Goal: Information Seeking & Learning: Learn about a topic

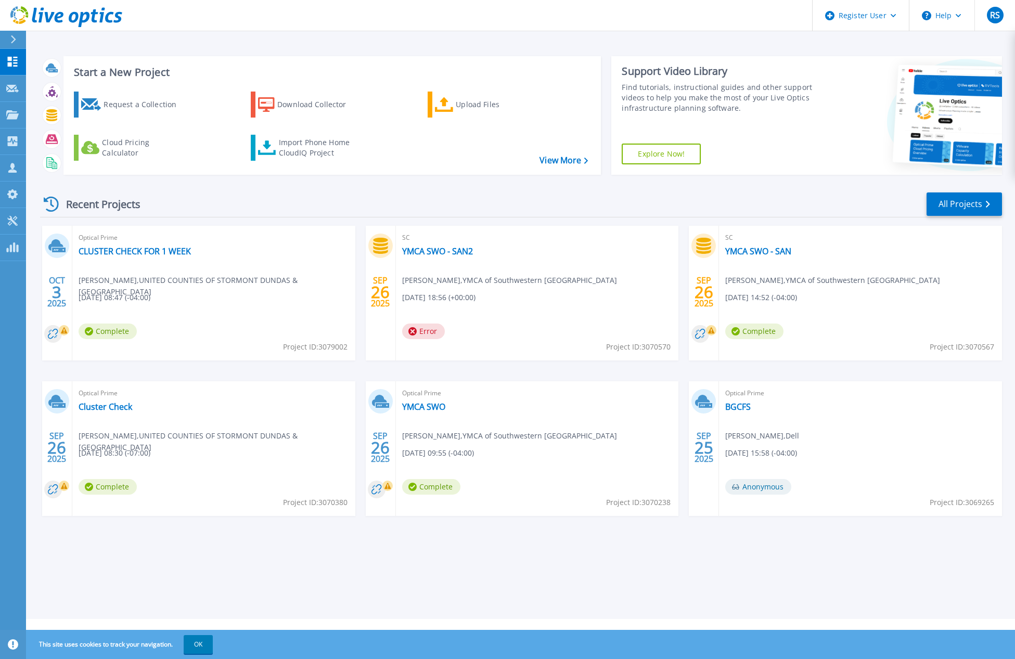
drag, startPoint x: 194, startPoint y: 643, endPoint x: 204, endPoint y: 629, distance: 17.1
click at [194, 643] on button "OK" at bounding box center [198, 644] width 29 height 19
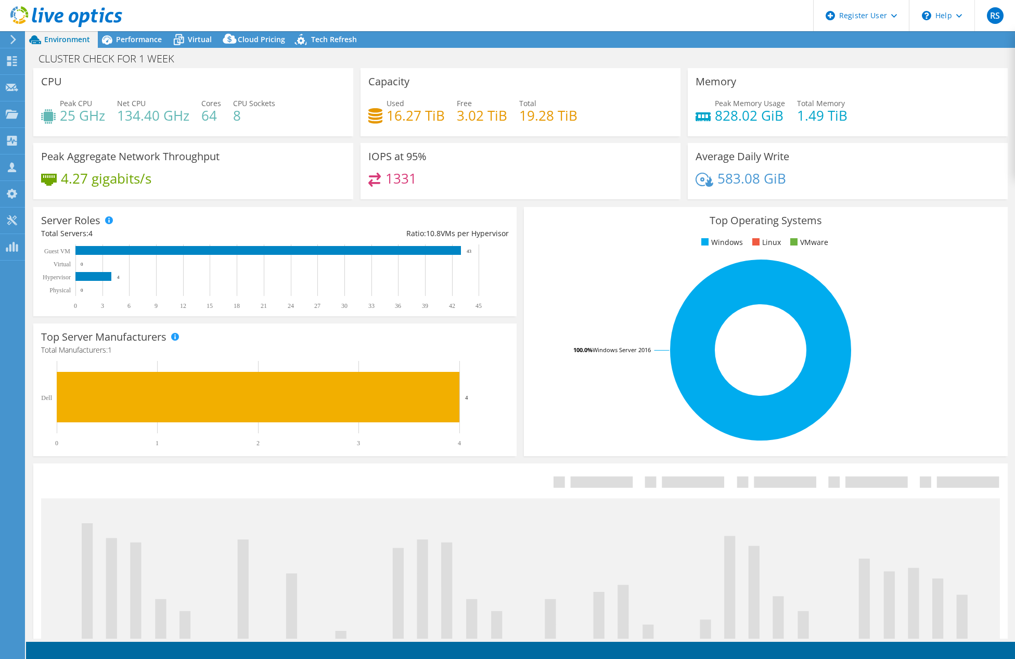
select select "USD"
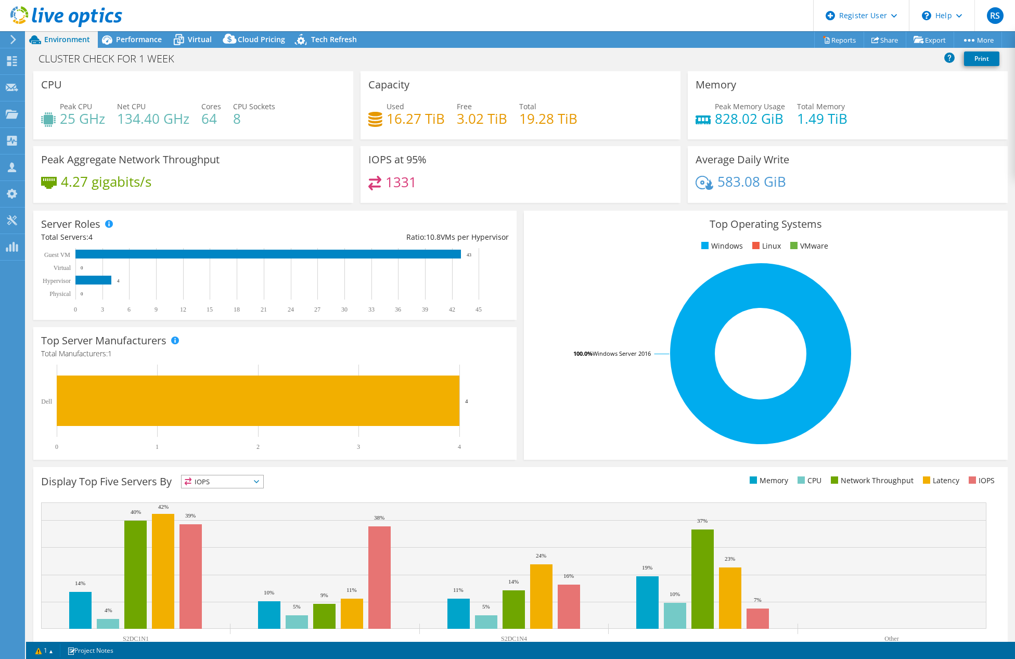
click at [721, 21] on header "RS Dell User Rishabh Sharma Rishabh.Sharma6@dell.com Dell My Profile Log Out \n…" at bounding box center [507, 15] width 1015 height 31
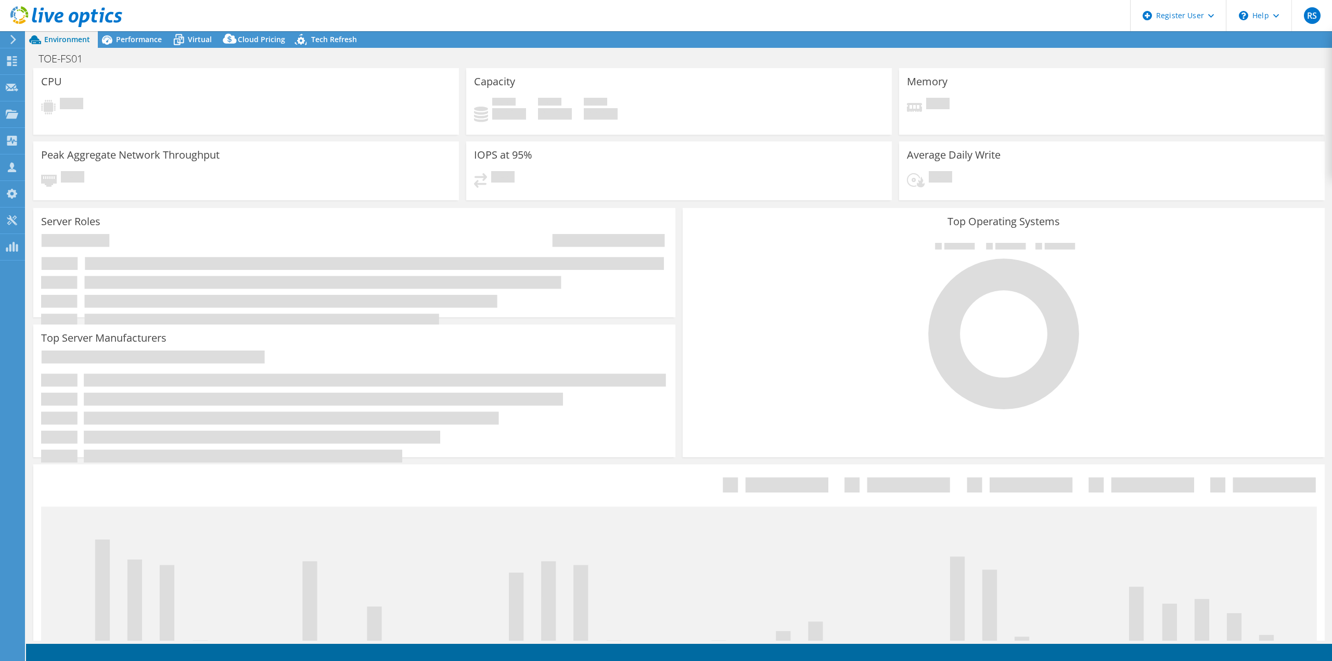
select select "USD"
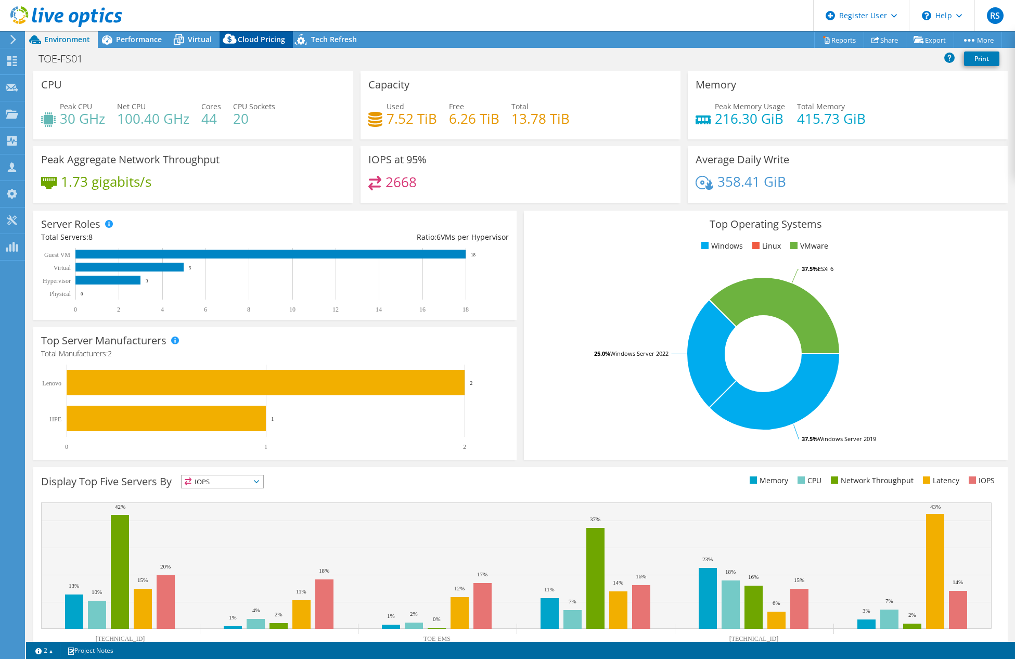
click at [257, 38] on span "Cloud Pricing" at bounding box center [261, 39] width 47 height 10
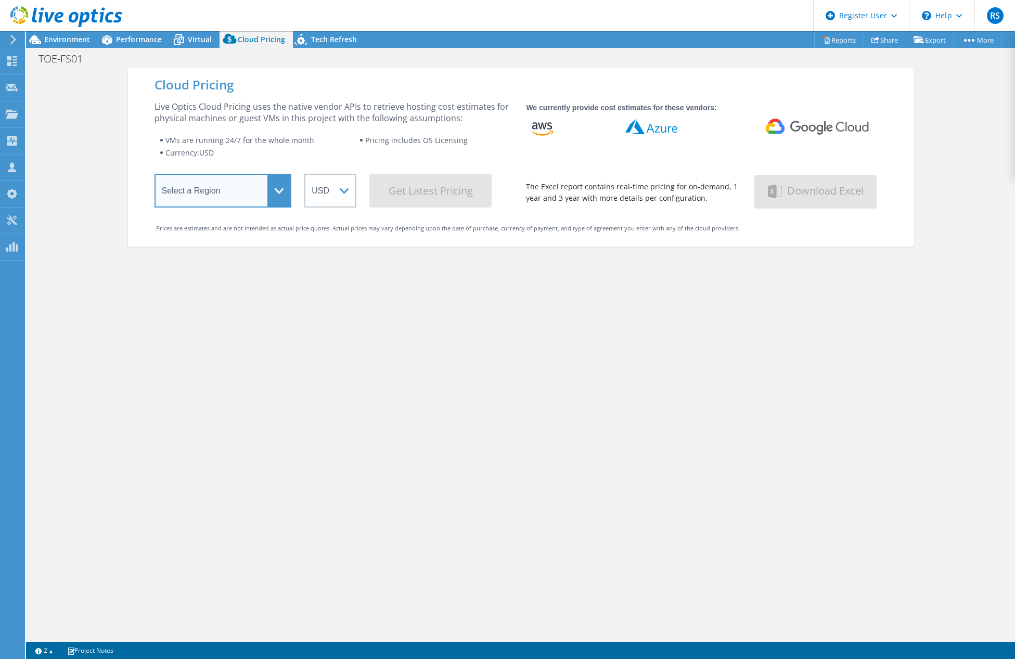
click at [276, 186] on select "Select a Region Asia Pacific (Hong Kong) Asia Pacific (Mumbai) Asia Pacific (Se…" at bounding box center [223, 191] width 137 height 34
select select "[GEOGRAPHIC_DATA]"
click at [155, 176] on select "Select a Region Asia Pacific (Hong Kong) Asia Pacific (Mumbai) Asia Pacific (Se…" at bounding box center [223, 191] width 137 height 34
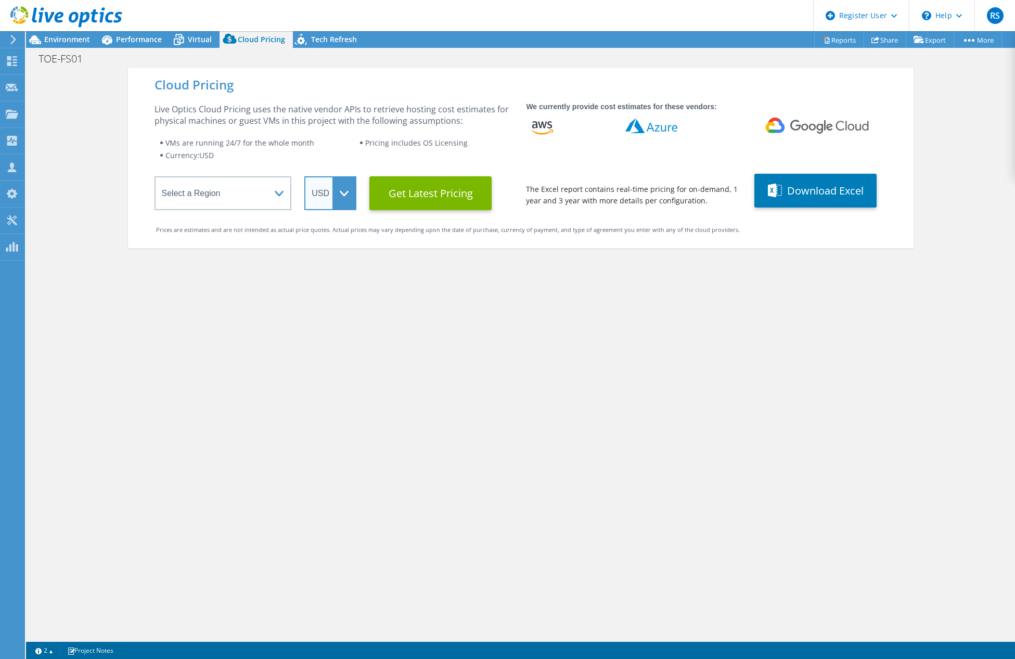
click at [337, 196] on select "ARS AUD BRL CAD CHF CLP CNY DKK EUR GBP HKD HUF INR JPY MXN MYR NOK NZD PEN SEK…" at bounding box center [330, 193] width 52 height 34
click at [304, 176] on select "ARS AUD BRL CAD CHF CLP CNY DKK EUR GBP HKD HUF INR JPY MXN MYR NOK NZD PEN SEK…" at bounding box center [330, 193] width 52 height 34
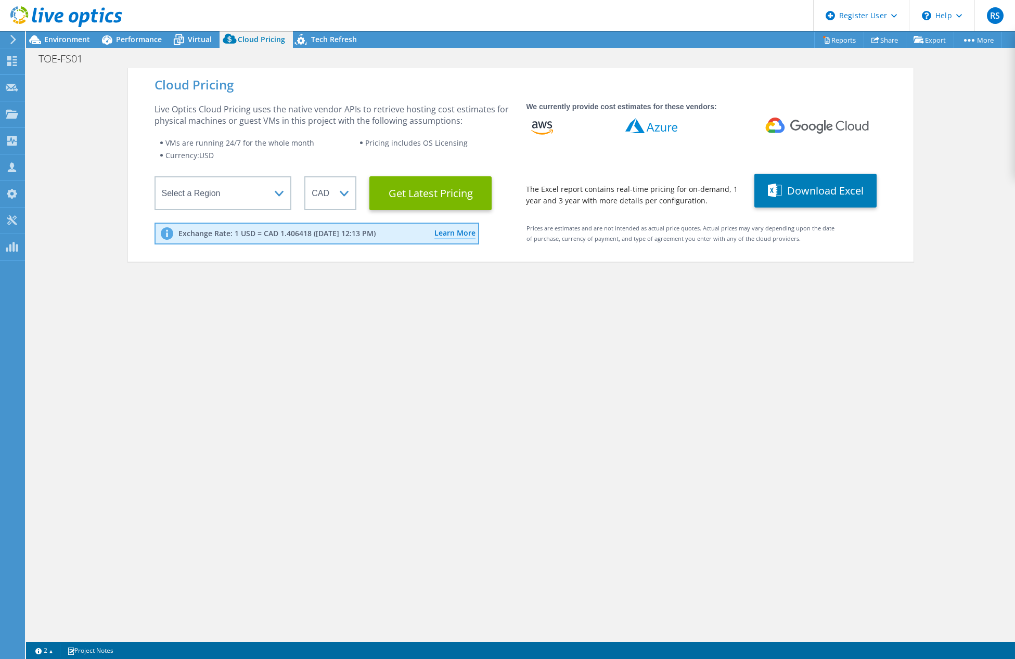
click at [374, 290] on div "Cloud Pricing Live Optics Cloud Pricing uses the native vendor APIs to retrieve…" at bounding box center [521, 397] width 786 height 659
click at [403, 193] on Latest "Get Latest Pricing" at bounding box center [430, 193] width 122 height 34
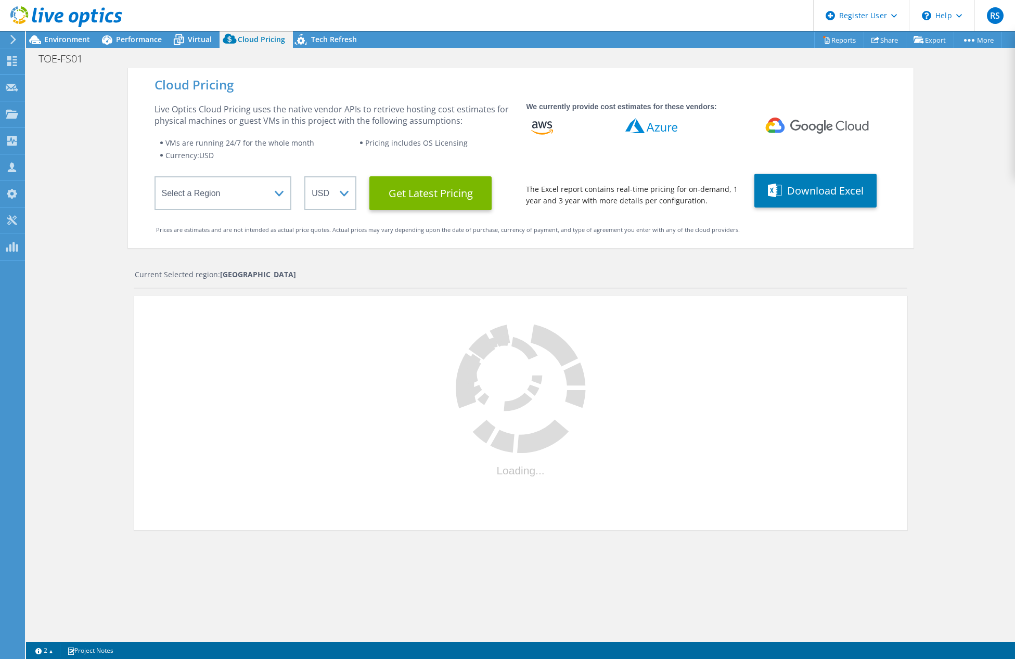
select select "CAD"
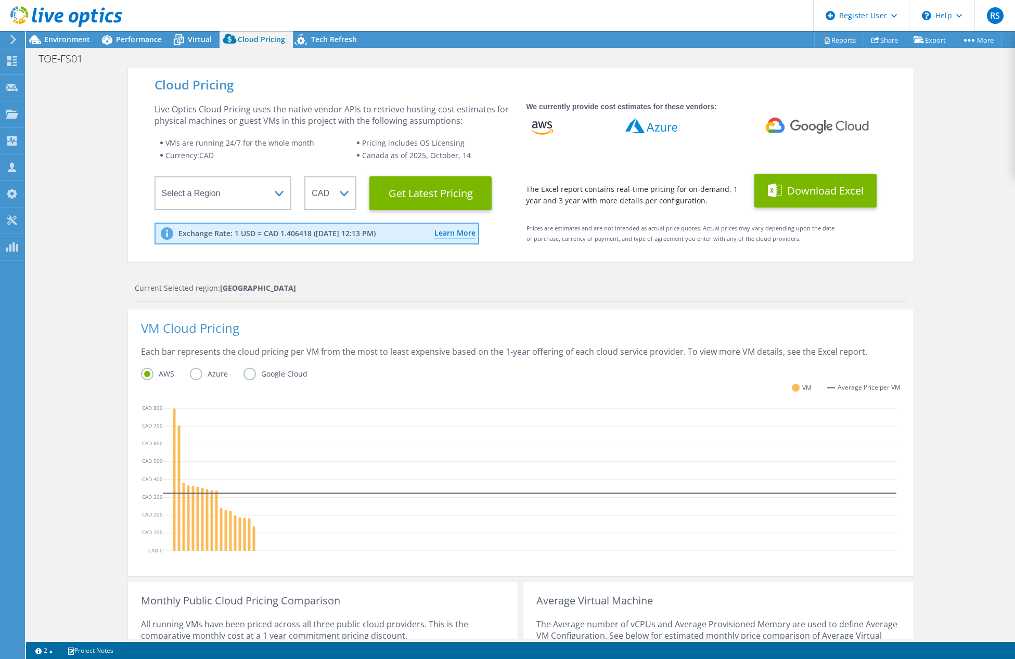
click at [797, 195] on button "Download Excel" at bounding box center [816, 191] width 122 height 34
click at [518, 253] on div "Cloud Pricing Live Optics Cloud Pricing uses the native vendor APIs to retrieve…" at bounding box center [521, 165] width 786 height 194
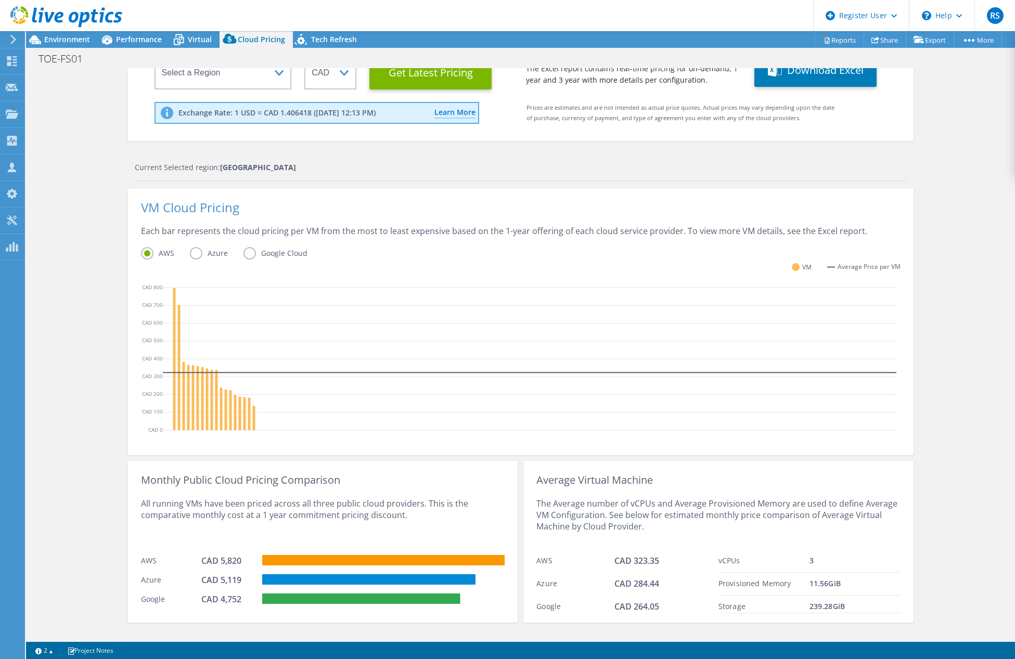
scroll to position [138, 0]
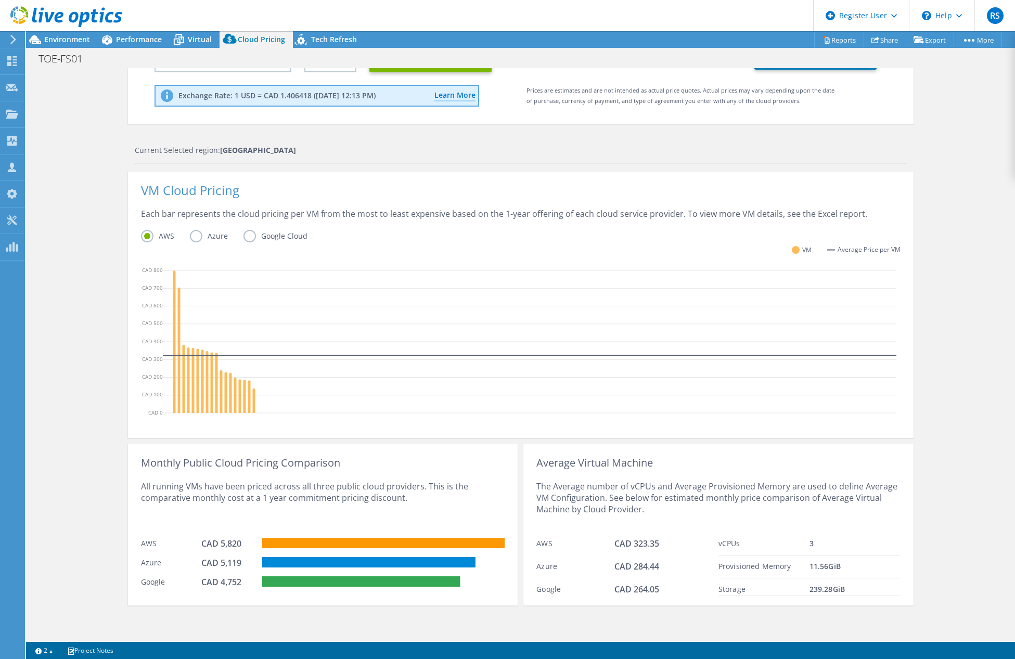
click at [210, 244] on div "AWS Azure Google Cloud" at bounding box center [521, 238] width 760 height 16
click at [210, 240] on label "Azure" at bounding box center [217, 236] width 54 height 12
click at [0, 0] on input "Azure" at bounding box center [0, 0] width 0 height 0
click at [248, 239] on label "Google Cloud" at bounding box center [284, 236] width 80 height 12
click at [0, 0] on input "Google Cloud" at bounding box center [0, 0] width 0 height 0
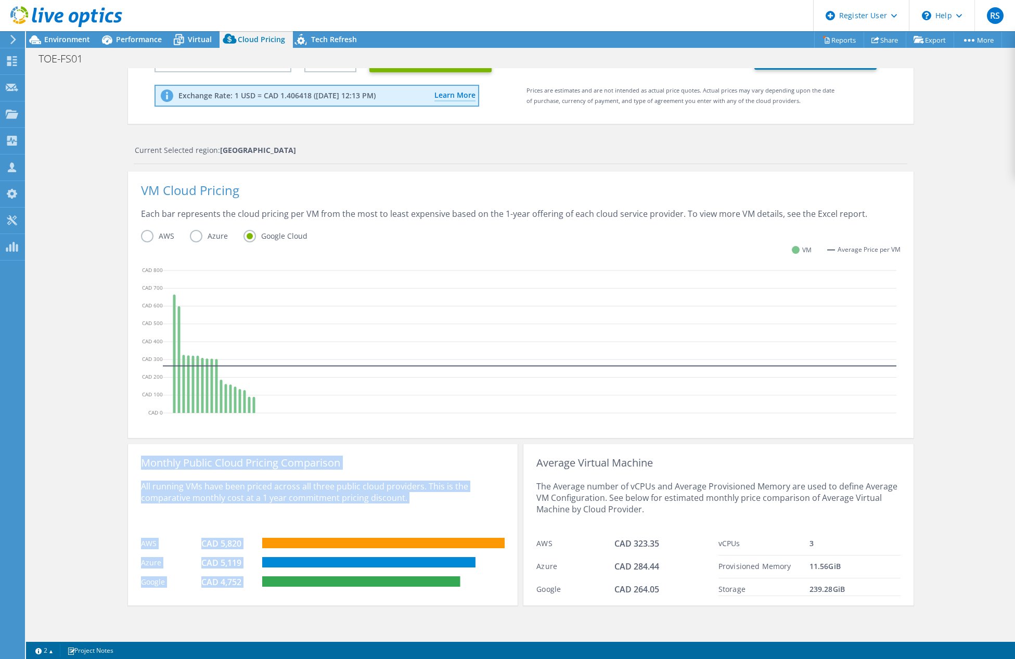
drag, startPoint x: 134, startPoint y: 464, endPoint x: 485, endPoint y: 608, distance: 379.2
click at [485, 608] on div "Cloud Pricing Live Optics Cloud Pricing uses the native vendor APIs to retrieve…" at bounding box center [521, 284] width 786 height 709
click at [264, 562] on rect at bounding box center [368, 562] width 213 height 10
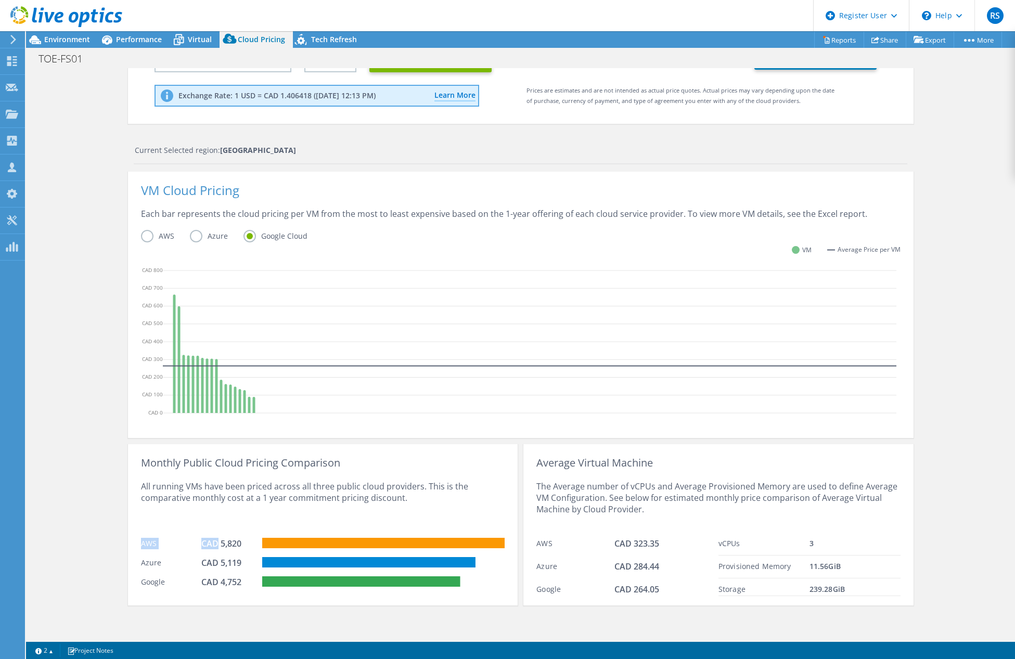
drag, startPoint x: 131, startPoint y: 539, endPoint x: 215, endPoint y: 550, distance: 84.5
click at [215, 550] on div "Monthly Public Cloud Pricing Comparison All running VMs have been priced across…" at bounding box center [323, 524] width 390 height 161
click at [152, 562] on div "Azure" at bounding box center [171, 562] width 61 height 11
drag, startPoint x: 127, startPoint y: 563, endPoint x: 233, endPoint y: 578, distance: 106.8
click at [233, 578] on div "Monthly Public Cloud Pricing Comparison All running VMs have been priced across…" at bounding box center [323, 524] width 390 height 161
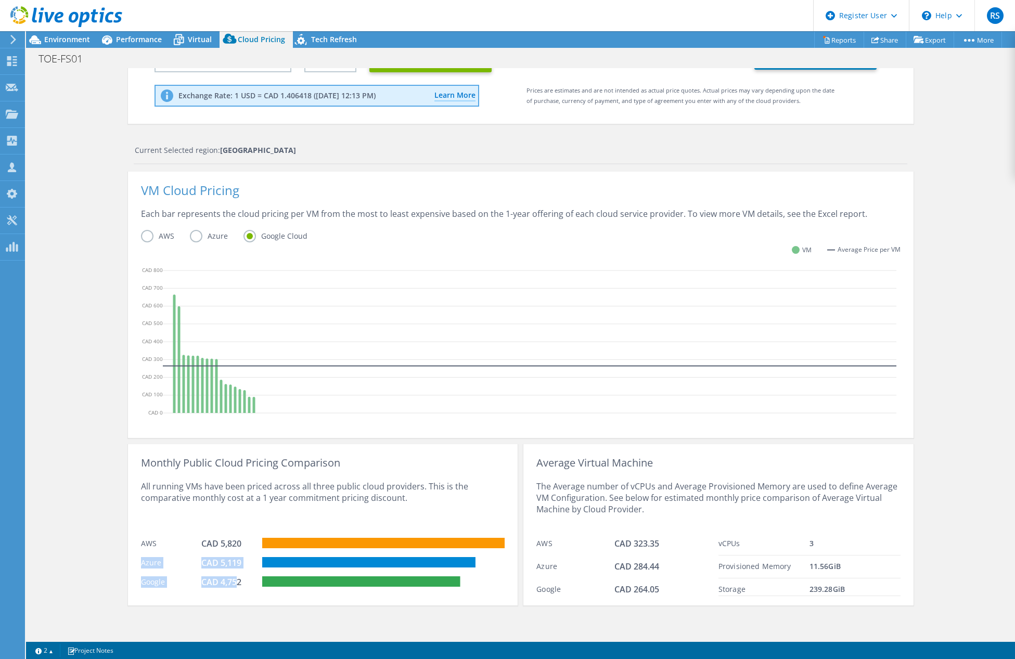
click at [195, 585] on div "Google" at bounding box center [171, 582] width 61 height 11
click at [226, 543] on div "CAD 5,820" at bounding box center [227, 543] width 52 height 11
click at [196, 501] on div "All running VMs have been priced across all three public cloud providers. This …" at bounding box center [323, 501] width 364 height 64
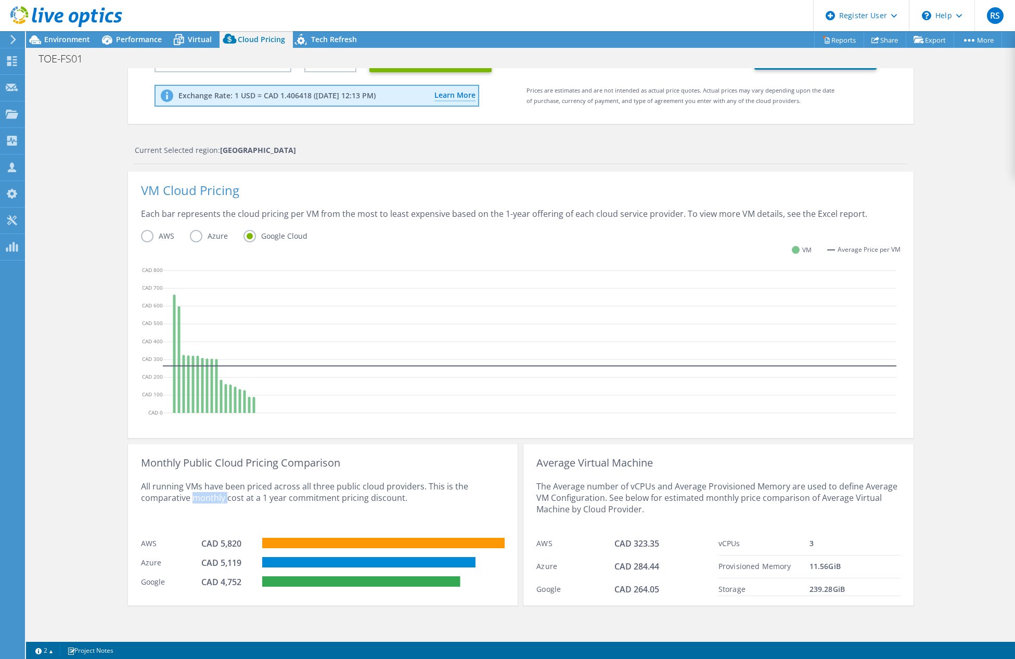
click at [196, 501] on div "All running VMs have been priced across all three public cloud providers. This …" at bounding box center [323, 501] width 364 height 64
drag, startPoint x: 244, startPoint y: 551, endPoint x: 189, endPoint y: 551, distance: 54.1
click at [189, 551] on div "AWS CAD 5,820" at bounding box center [323, 542] width 364 height 19
click at [249, 526] on div "All running VMs have been priced across all three public cloud providers. This …" at bounding box center [323, 501] width 364 height 64
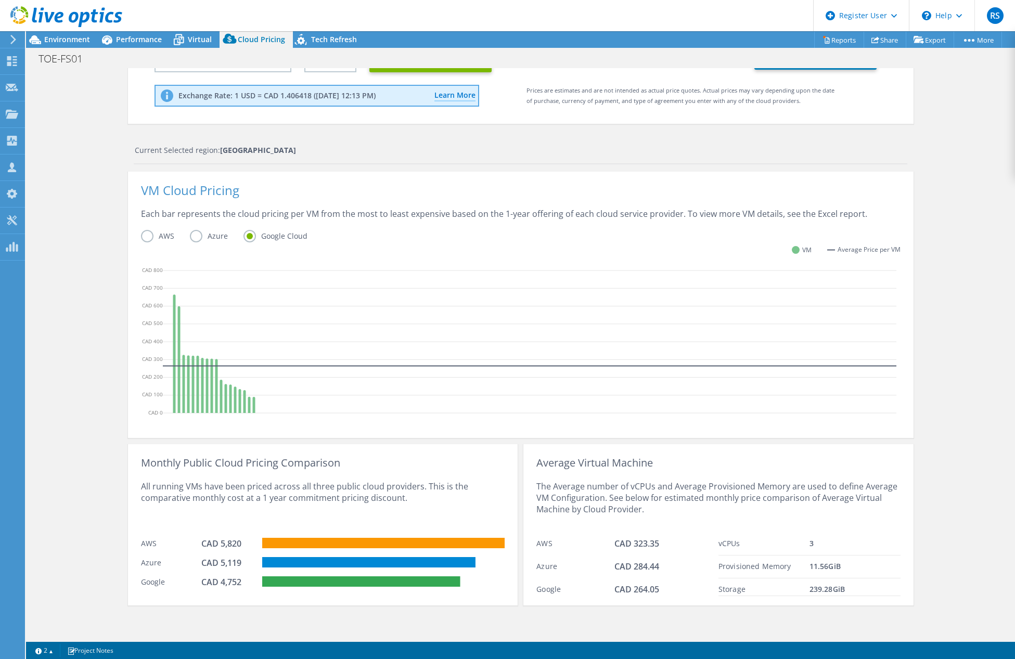
click at [193, 239] on label "Azure" at bounding box center [217, 236] width 54 height 12
click at [0, 0] on input "Azure" at bounding box center [0, 0] width 0 height 0
click at [147, 238] on label "AWS" at bounding box center [165, 236] width 49 height 12
click at [0, 0] on input "AWS" at bounding box center [0, 0] width 0 height 0
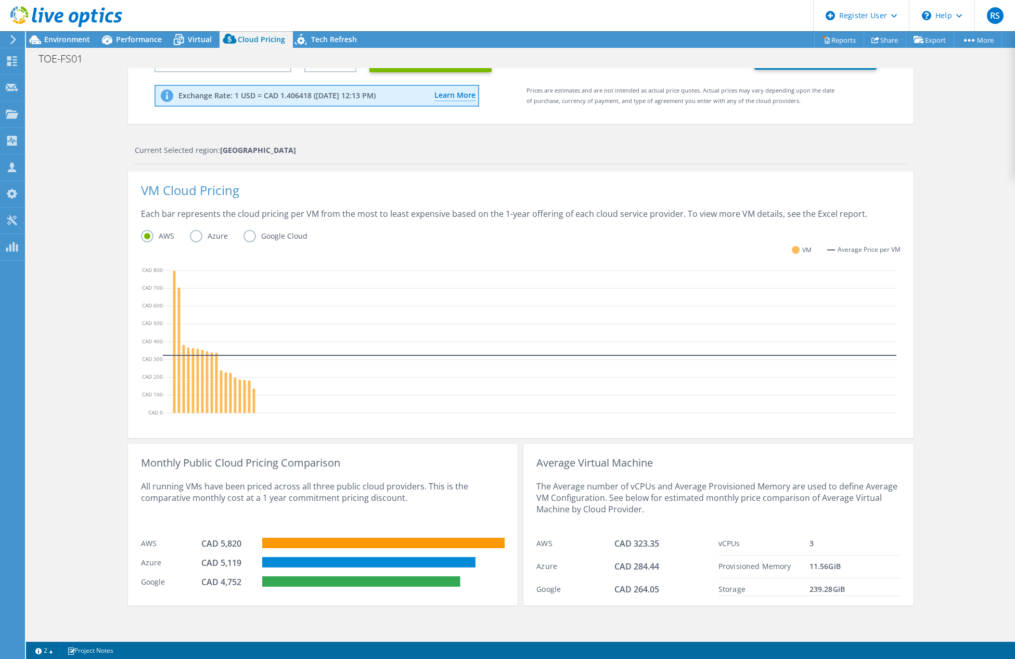
scroll to position [71, 0]
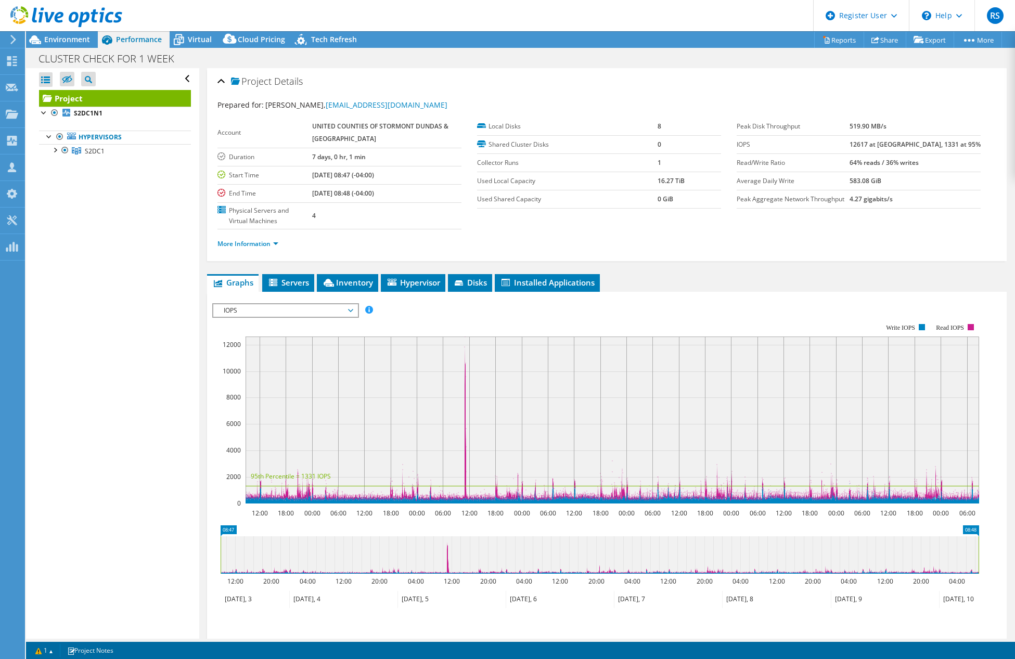
select select "USD"
drag, startPoint x: 403, startPoint y: 105, endPoint x: 312, endPoint y: 107, distance: 91.1
click at [312, 107] on div "Prepared for: Serge Martin, smartin@sdgcounties.ca" at bounding box center [607, 105] width 779 height 12
copy link "smartin@sdgcounties.ca"
click at [518, 93] on div "Prepared for: Serge Martin, smartin@sdgcounties.ca Account UNITED COUNTIES OF S…" at bounding box center [607, 175] width 779 height 165
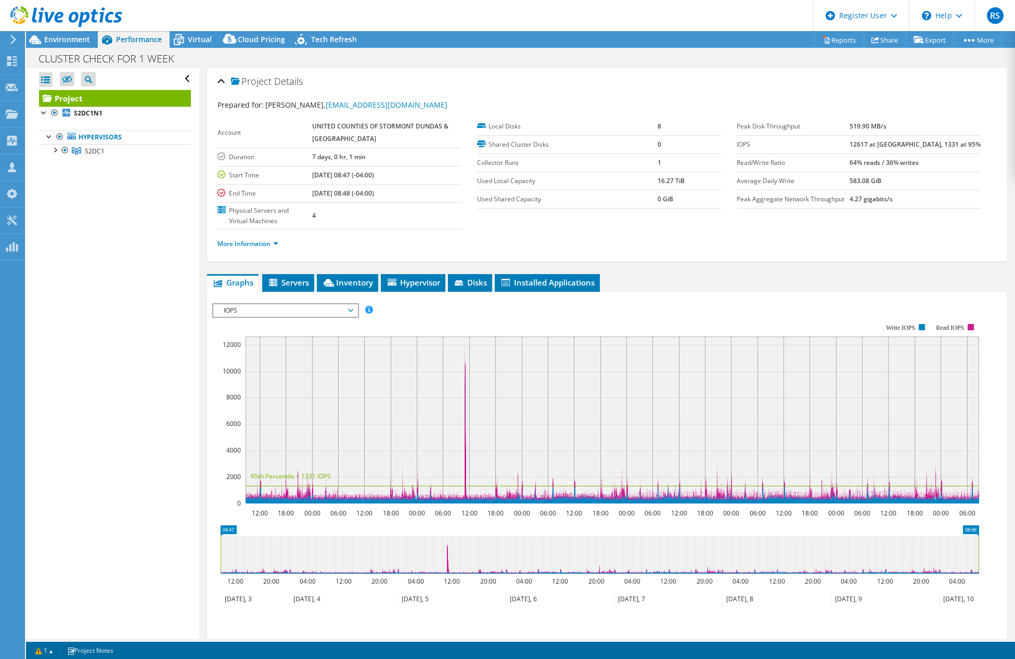
click at [258, 239] on li "More Information" at bounding box center [251, 243] width 67 height 11
click at [257, 244] on link "More Information" at bounding box center [248, 243] width 61 height 9
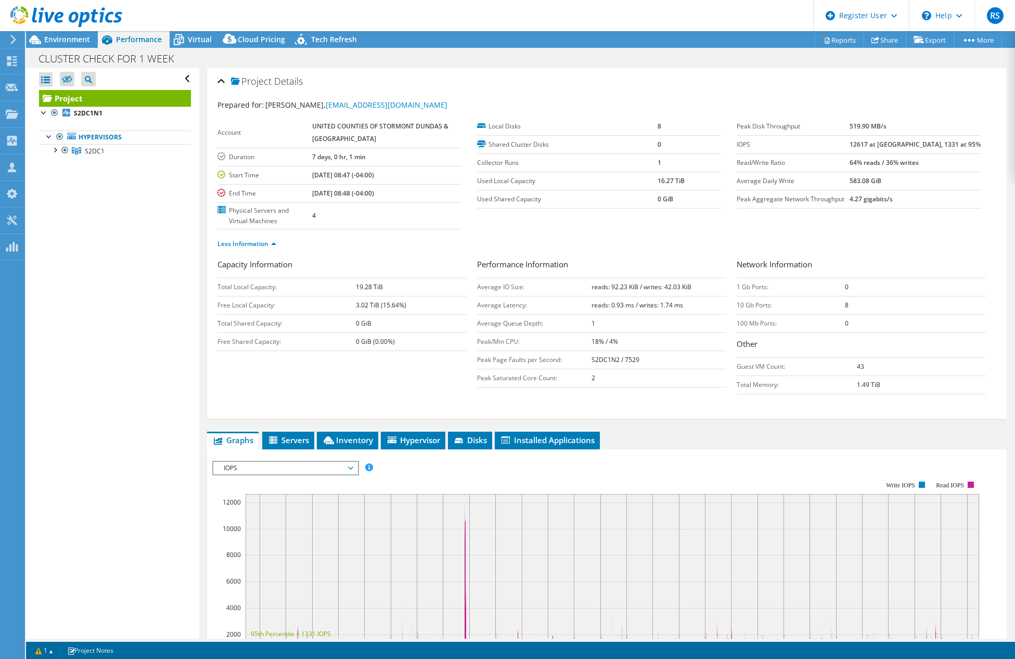
drag, startPoint x: 412, startPoint y: 310, endPoint x: 342, endPoint y: 310, distance: 70.3
click at [342, 310] on tr "Free Local Capacity: 3.02 TiB (15.64%)" at bounding box center [342, 305] width 249 height 18
drag, startPoint x: 385, startPoint y: 327, endPoint x: 343, endPoint y: 327, distance: 41.6
click at [343, 327] on tr "Total Shared Capacity: 0 GiB" at bounding box center [342, 323] width 249 height 18
drag, startPoint x: 402, startPoint y: 342, endPoint x: 328, endPoint y: 342, distance: 74.4
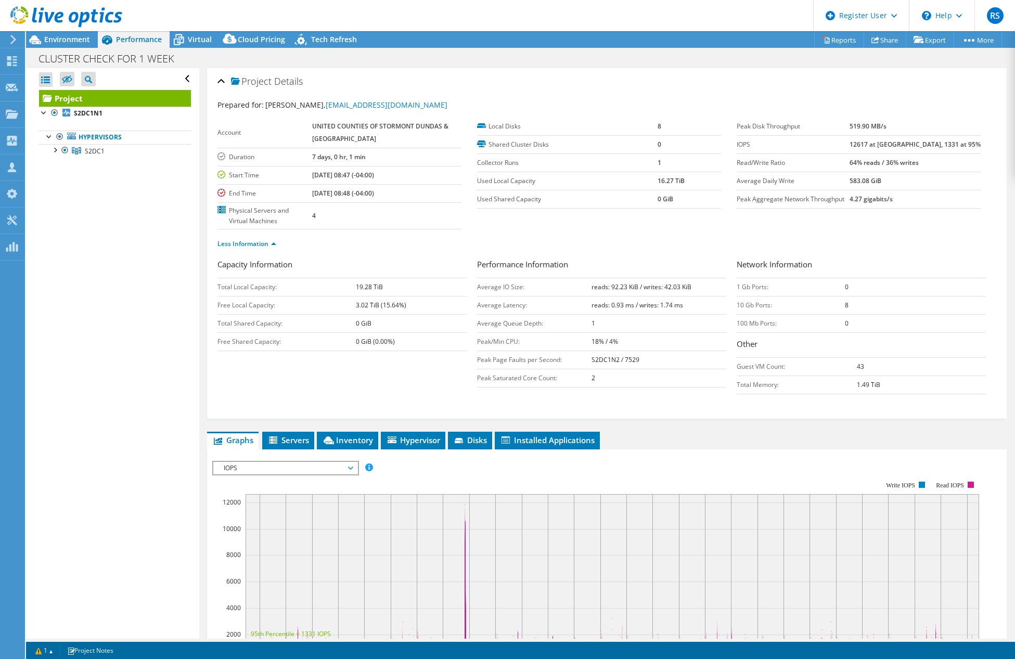
click at [328, 342] on tr "Free Shared Capacity: 0 GiB (0.00%)" at bounding box center [342, 342] width 249 height 18
click at [409, 348] on td "0 GiB (0.00%)" at bounding box center [411, 342] width 111 height 18
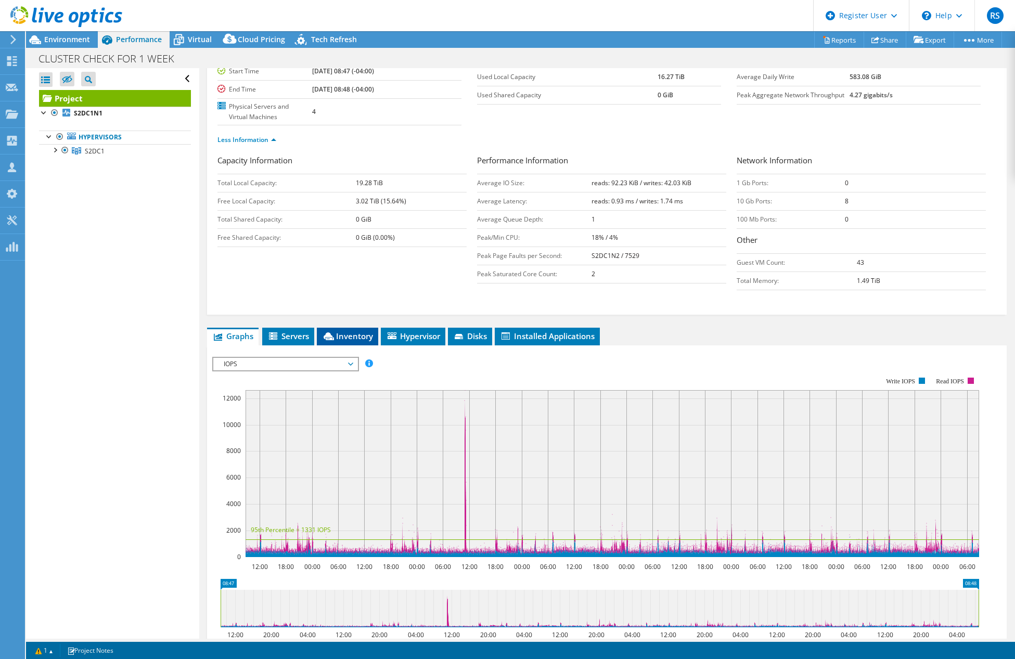
click at [350, 334] on span "Inventory" at bounding box center [347, 336] width 51 height 10
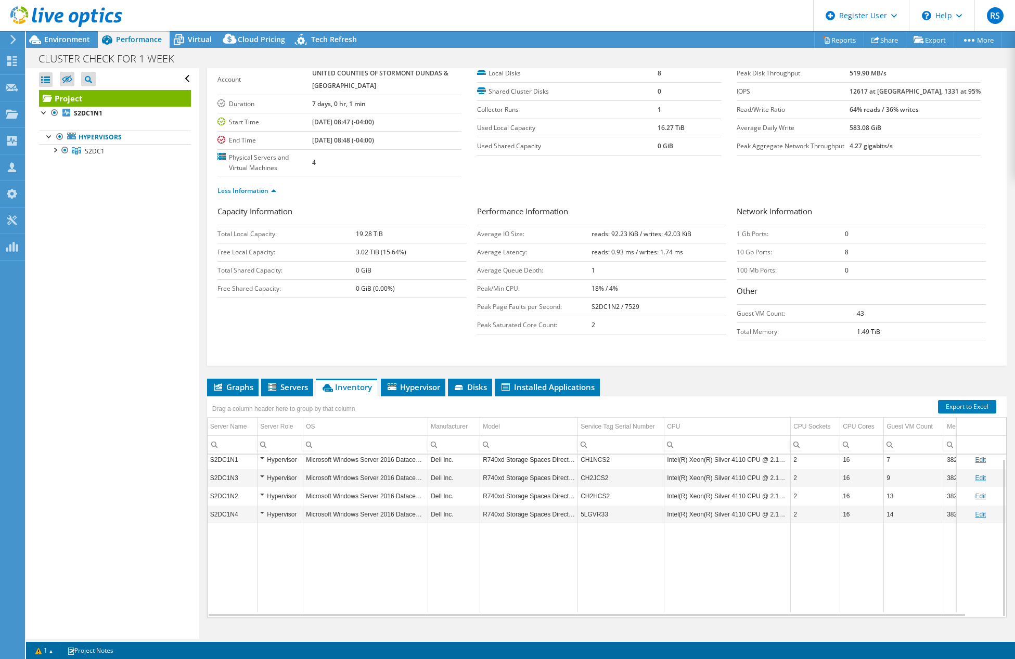
scroll to position [71, 0]
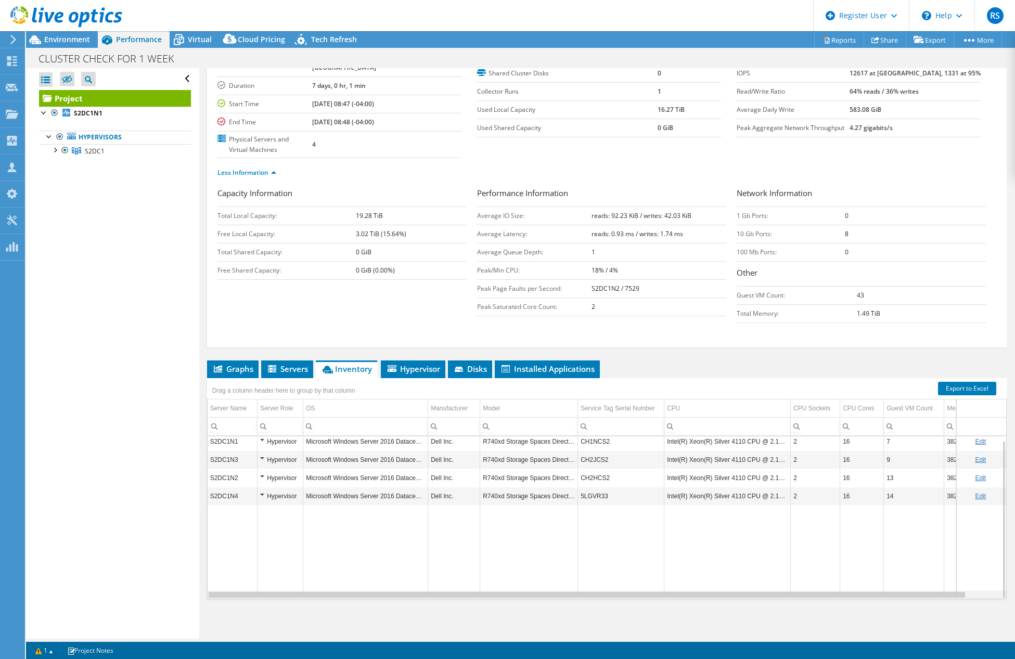
click at [539, 596] on div "Data grid" at bounding box center [587, 595] width 757 height 6
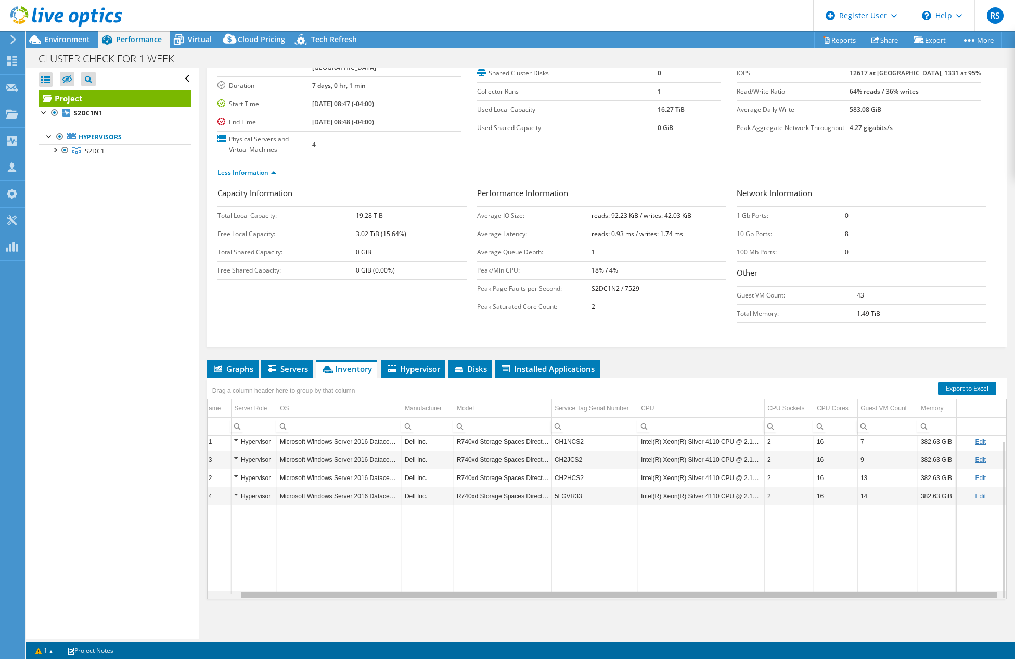
scroll to position [0, 0]
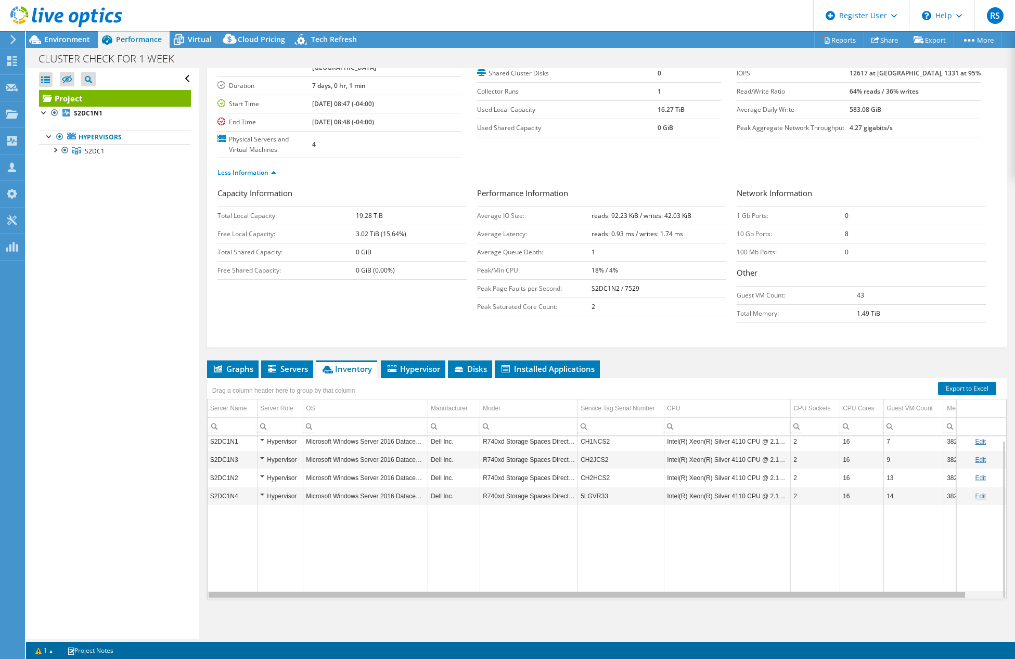
drag, startPoint x: 539, startPoint y: 596, endPoint x: 442, endPoint y: 434, distance: 189.0
click at [281, 566] on body "RS Dell User Rishabh Sharma Rishabh.Sharma6@dell.com Dell My Profile Log Out \n…" at bounding box center [507, 329] width 1015 height 659
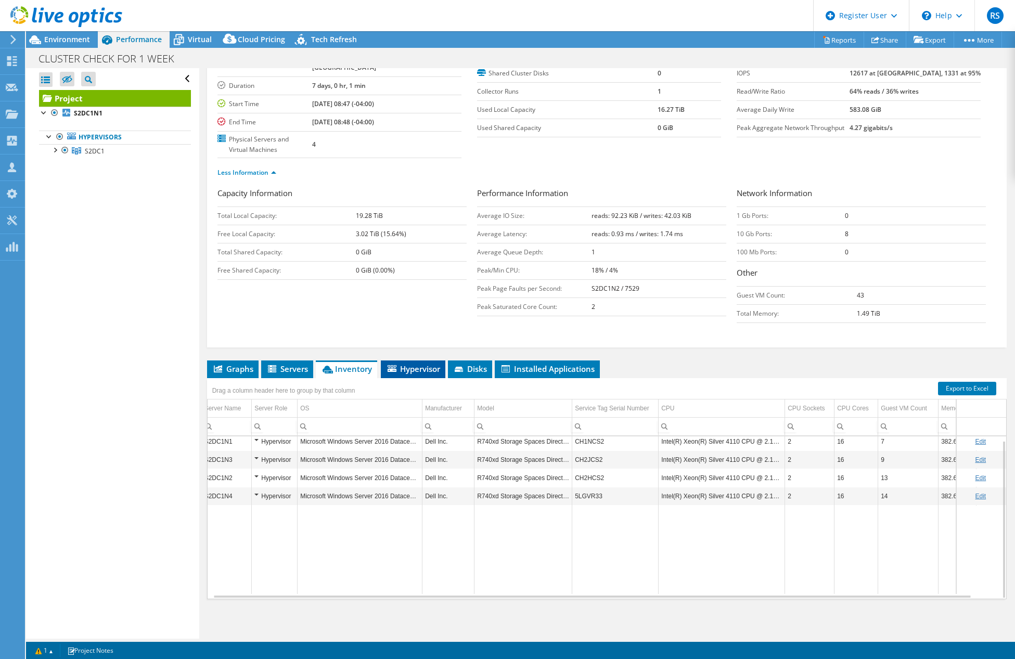
click at [417, 370] on span "Hypervisor" at bounding box center [413, 369] width 54 height 10
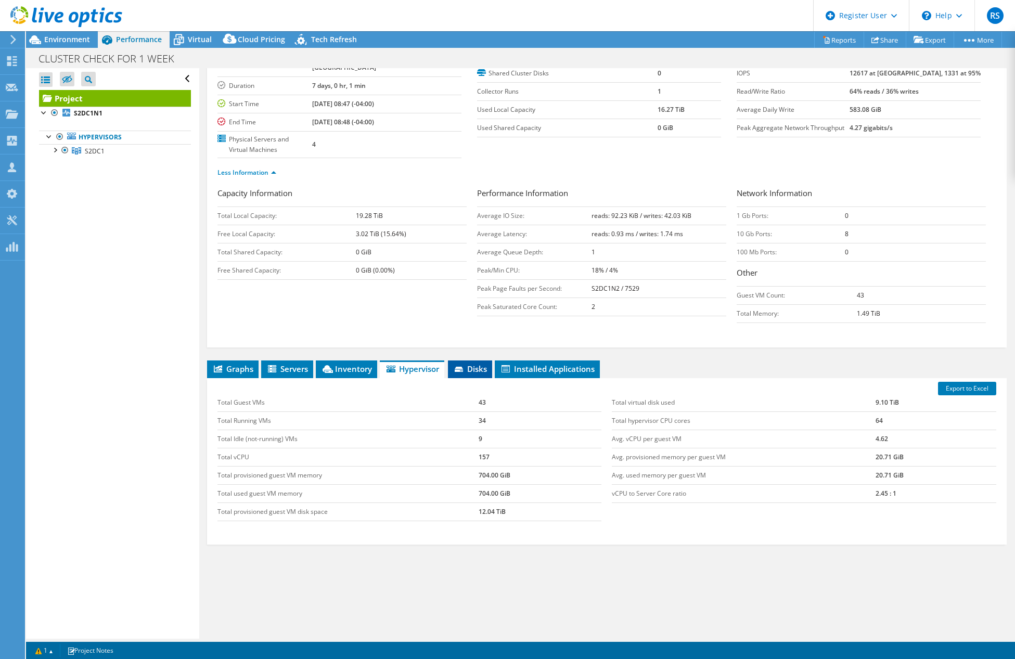
click at [478, 372] on span "Disks" at bounding box center [470, 369] width 34 height 10
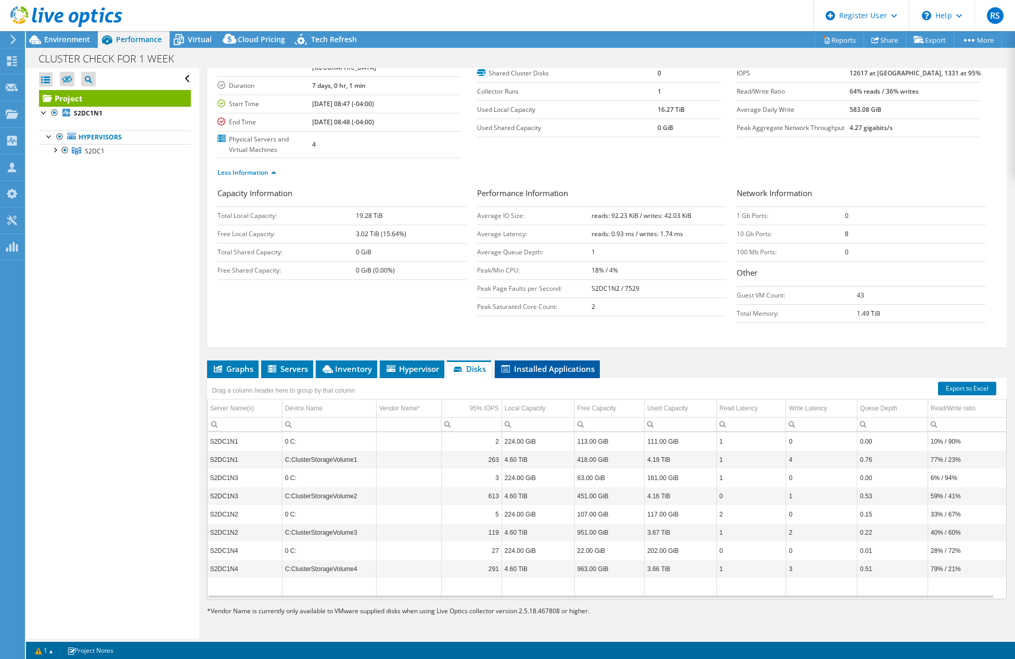
click at [558, 371] on span "Installed Applications" at bounding box center [547, 369] width 95 height 10
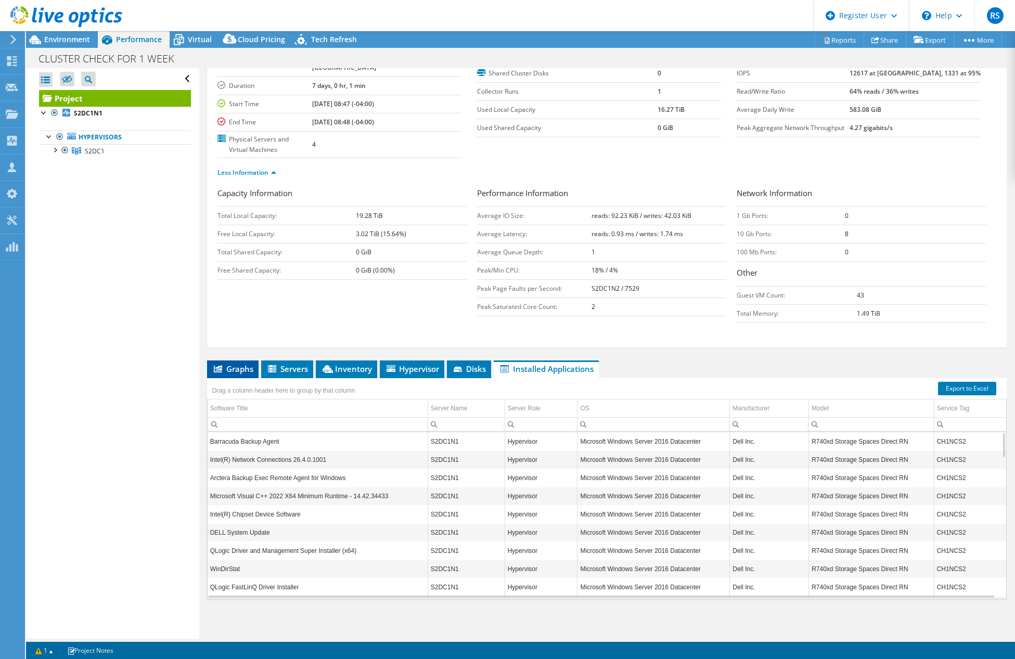
click at [238, 374] on span "Graphs" at bounding box center [232, 369] width 41 height 10
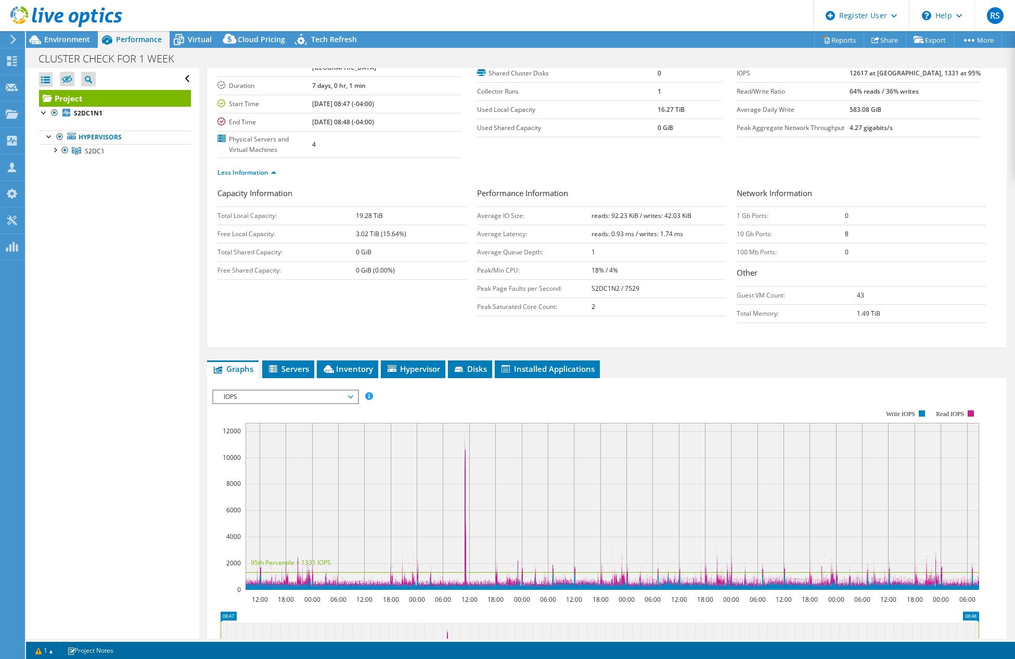
click at [288, 394] on span "IOPS" at bounding box center [286, 397] width 134 height 12
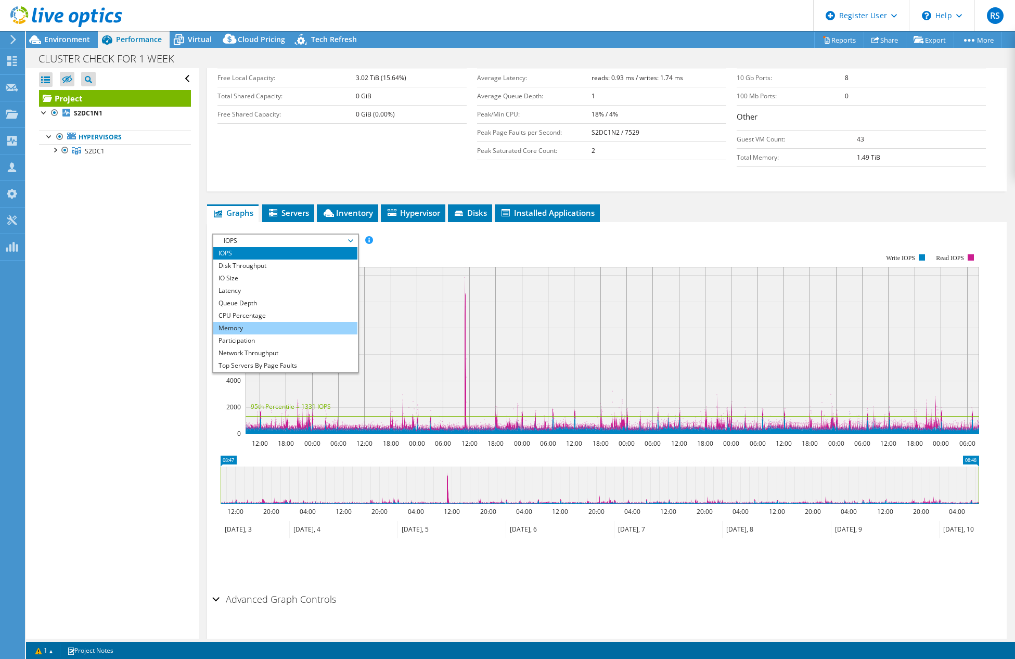
scroll to position [37, 0]
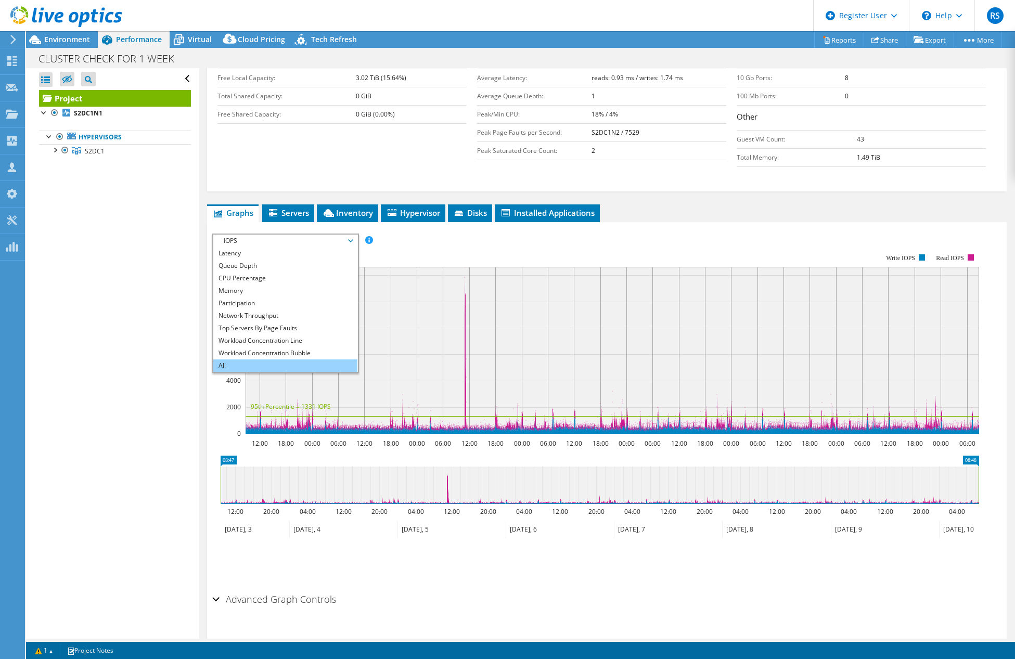
click at [277, 363] on li "All" at bounding box center [285, 366] width 144 height 12
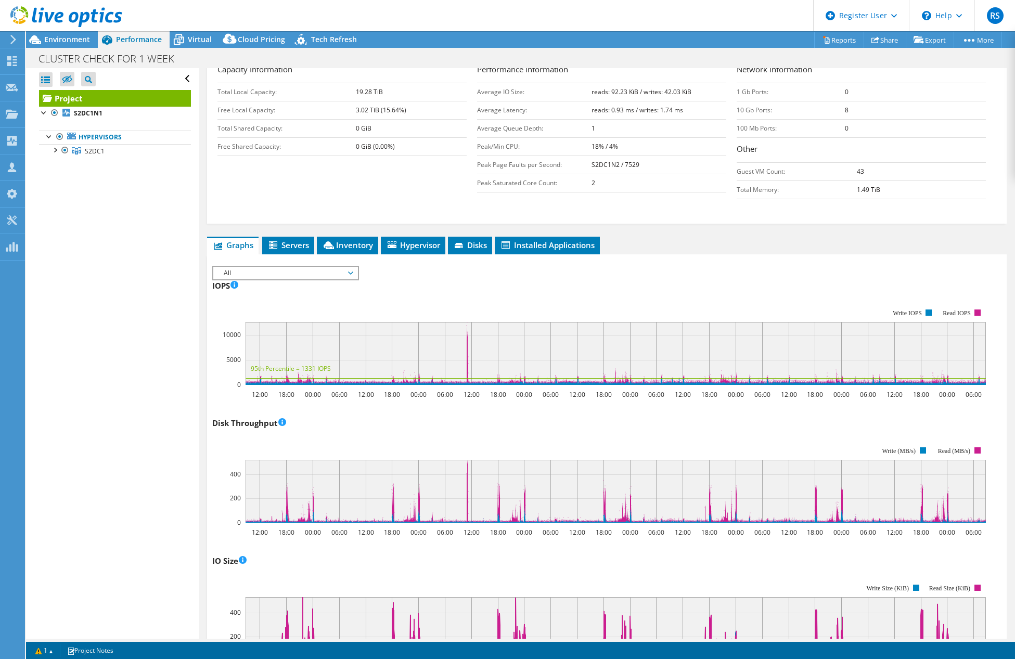
scroll to position [0, 0]
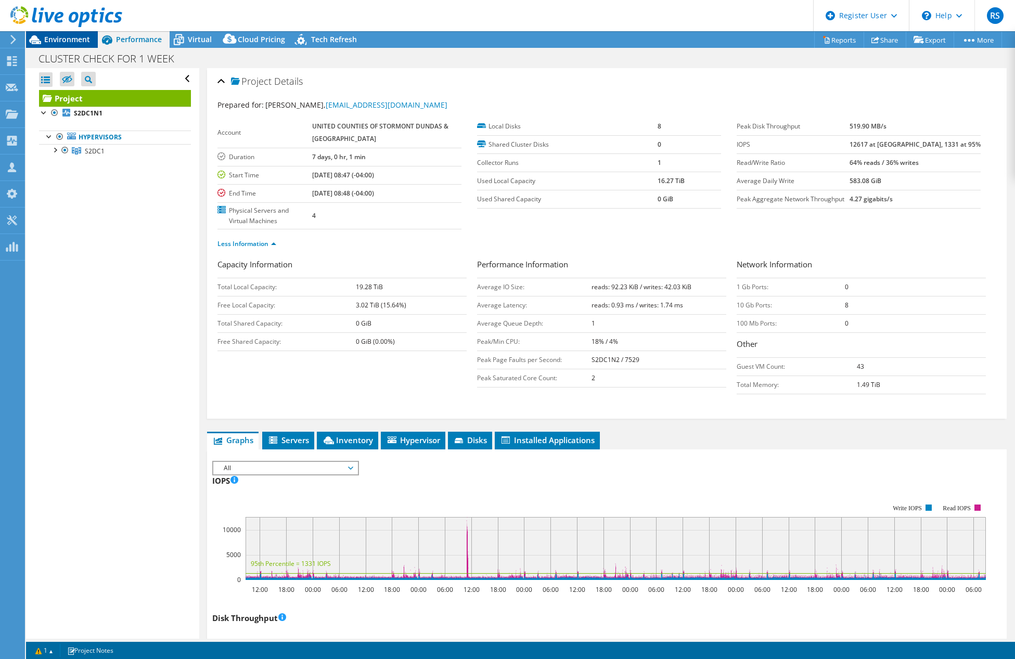
click at [61, 37] on span "Environment" at bounding box center [67, 39] width 46 height 10
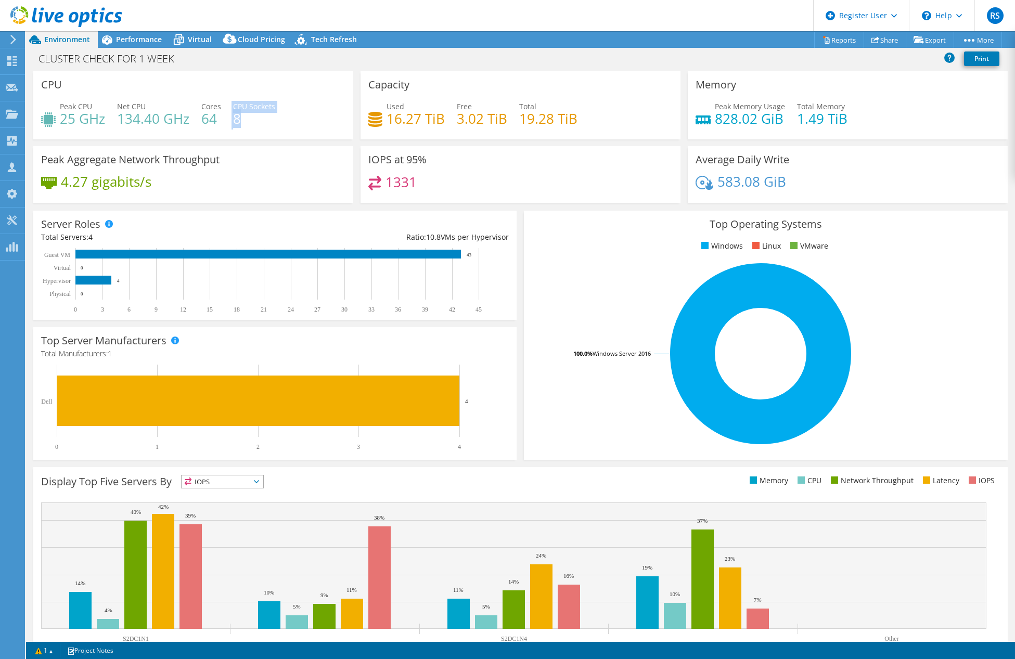
drag, startPoint x: 247, startPoint y: 122, endPoint x: 227, endPoint y: 123, distance: 19.3
click at [227, 123] on div "Peak CPU 25 GHz Net CPU 134.40 GHz Cores 64 CPU Sockets 8" at bounding box center [193, 118] width 304 height 34
click at [246, 126] on div "Peak CPU 25 GHz Net CPU 134.40 GHz Cores 64 CPU Sockets 8" at bounding box center [193, 118] width 304 height 34
drag, startPoint x: 219, startPoint y: 126, endPoint x: 197, endPoint y: 125, distance: 21.3
click at [197, 125] on div "Peak CPU 25 GHz Net CPU 134.40 GHz Cores 64 CPU Sockets 8" at bounding box center [193, 118] width 304 height 34
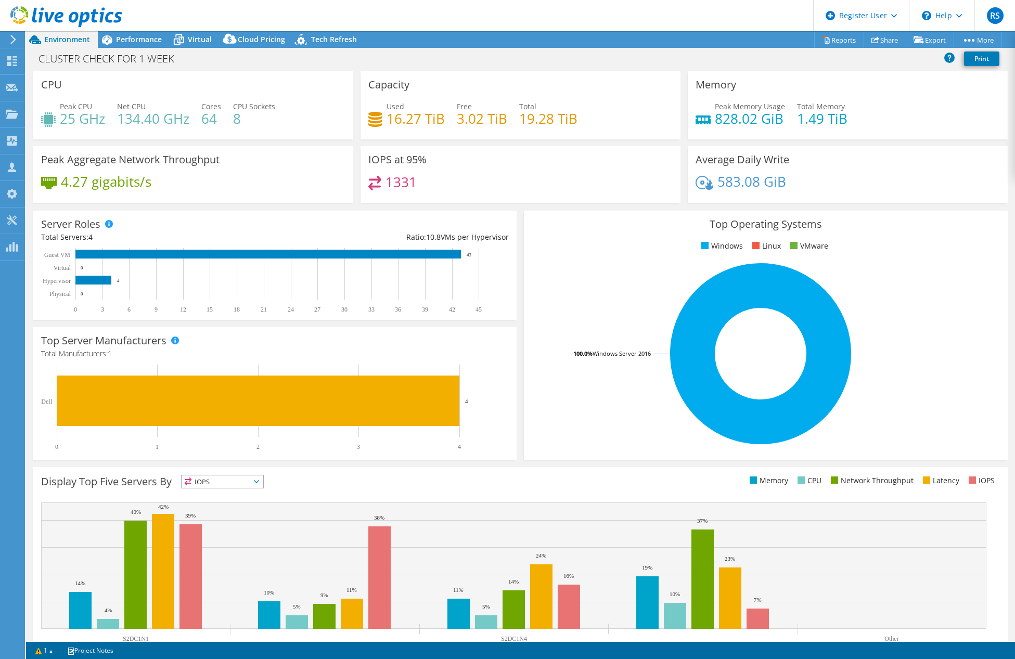
click at [264, 123] on h4 "8" at bounding box center [254, 118] width 42 height 11
drag, startPoint x: 784, startPoint y: 117, endPoint x: 701, endPoint y: 119, distance: 83.3
click at [701, 119] on div "Peak Memory Usage 828.02 GiB Total Memory 1.49 TiB" at bounding box center [848, 118] width 304 height 34
drag, startPoint x: 794, startPoint y: 123, endPoint x: 845, endPoint y: 123, distance: 50.5
click at [845, 123] on div "Peak Memory Usage 828.02 GiB Total Memory 1.49 TiB" at bounding box center [848, 118] width 304 height 34
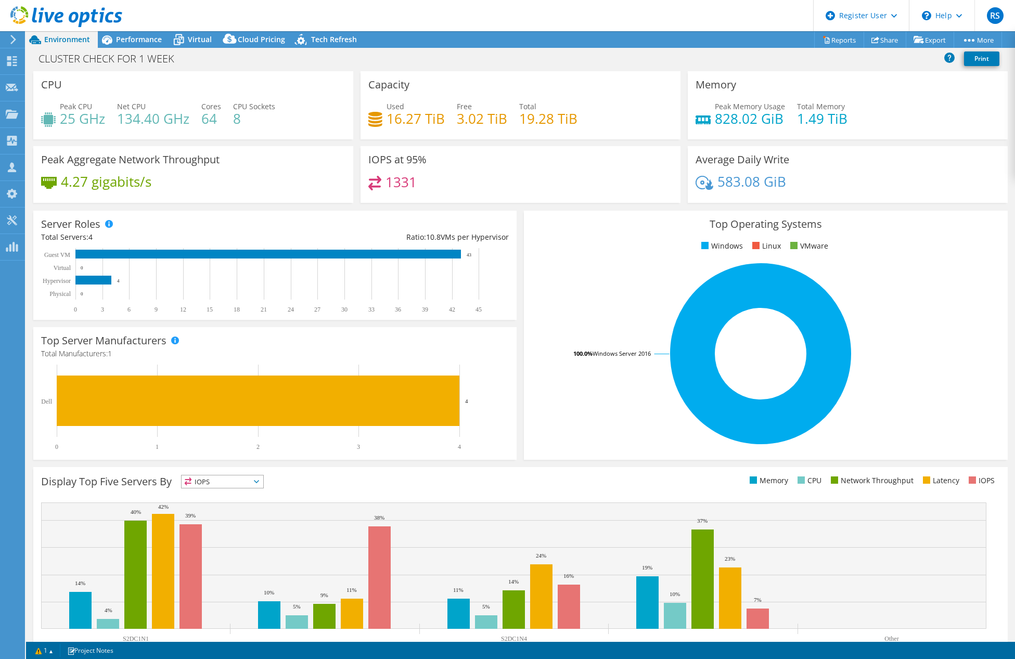
click at [897, 133] on div "Peak Memory Usage 828.02 GiB Total Memory 1.49 TiB" at bounding box center [848, 118] width 304 height 34
click at [397, 124] on h4 "16.27 TiB" at bounding box center [416, 118] width 58 height 11
click at [721, 123] on h4 "828.02 GiB" at bounding box center [750, 118] width 70 height 11
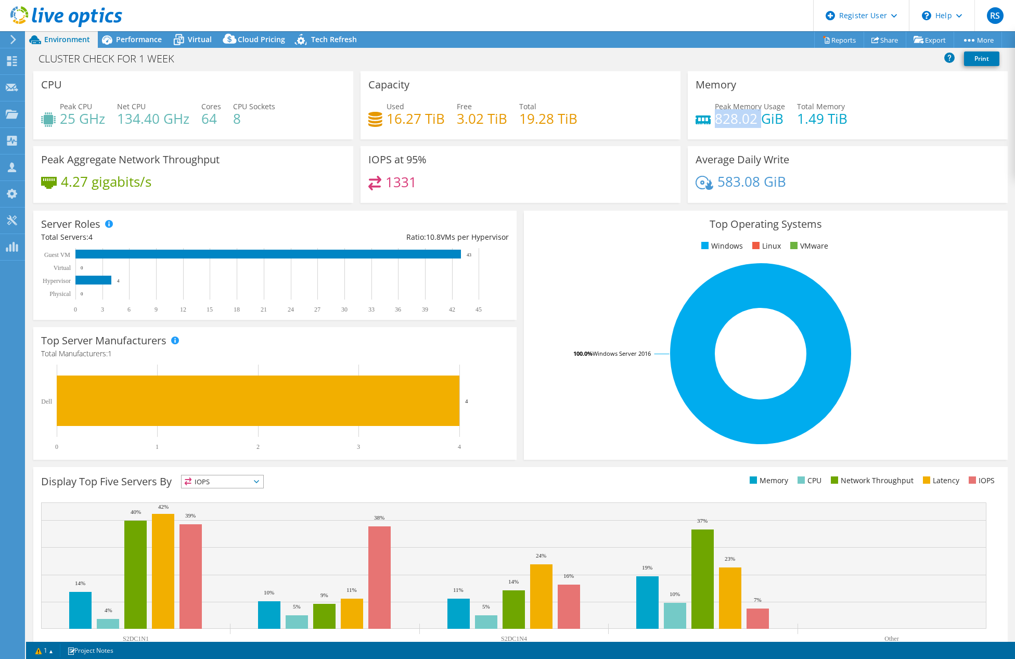
click at [721, 123] on h4 "828.02 GiB" at bounding box center [750, 118] width 70 height 11
click at [515, 125] on div "Used 16.27 TiB Free 3.02 TiB Total 19.28 TiB" at bounding box center [520, 118] width 304 height 34
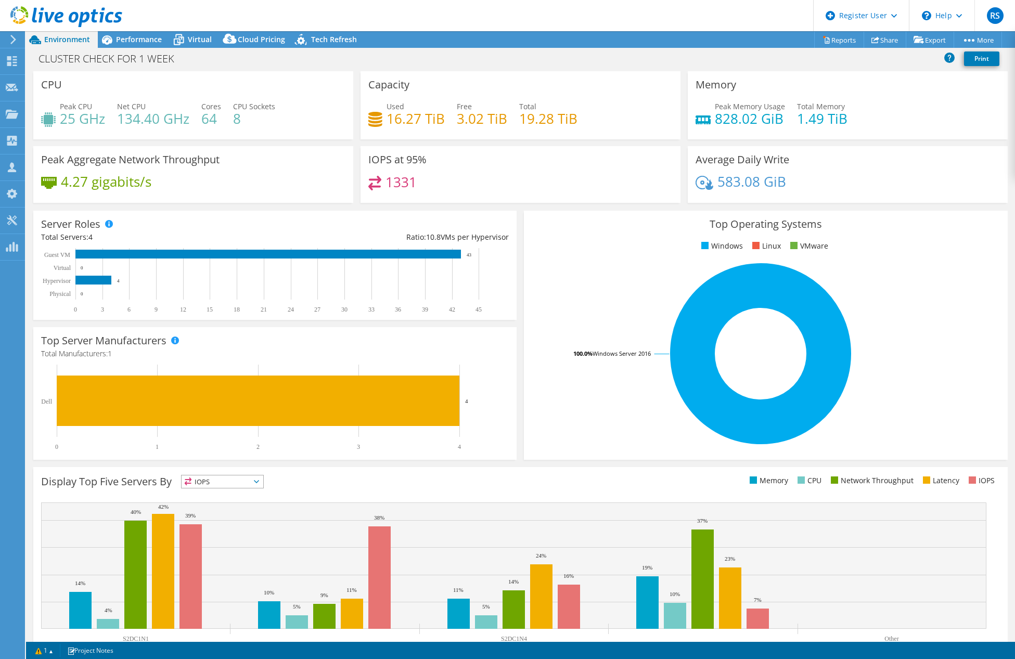
click at [595, 127] on div "Used 16.27 TiB Free 3.02 TiB Total 19.28 TiB" at bounding box center [520, 118] width 304 height 34
click at [146, 39] on span "Performance" at bounding box center [139, 39] width 46 height 10
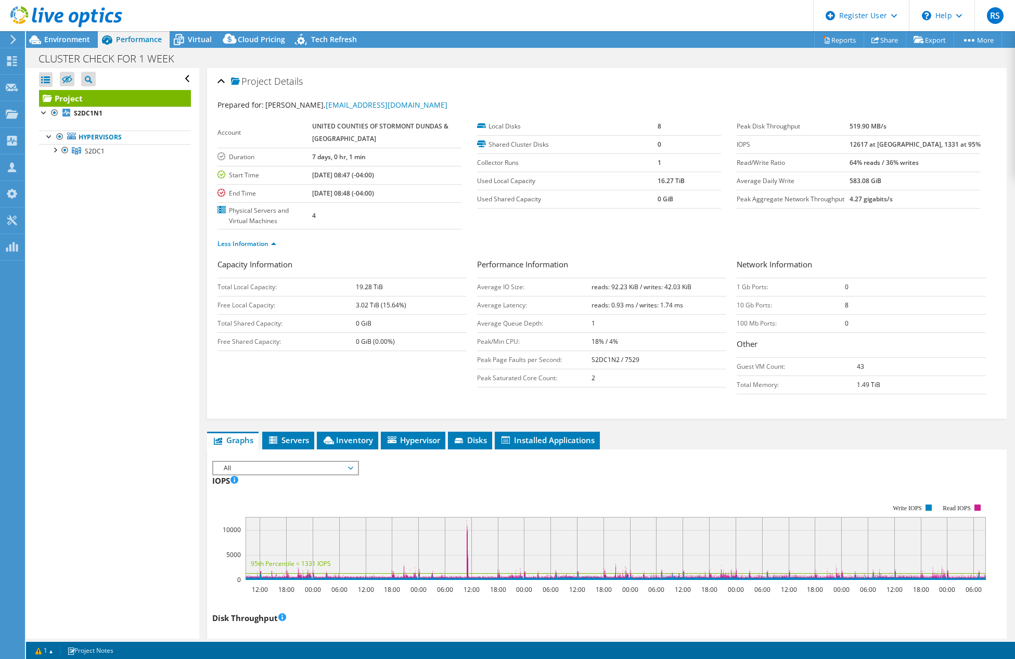
drag, startPoint x: 687, startPoint y: 185, endPoint x: 662, endPoint y: 206, distance: 32.9
click at [623, 189] on tr "Used Local Capacity 16.27 TiB" at bounding box center [599, 181] width 244 height 18
drag, startPoint x: 670, startPoint y: 202, endPoint x: 644, endPoint y: 202, distance: 26.5
click at [644, 202] on tr "Used Shared Capacity 0 GiB" at bounding box center [599, 199] width 244 height 18
click at [680, 241] on ul "Less Information" at bounding box center [607, 243] width 779 height 14
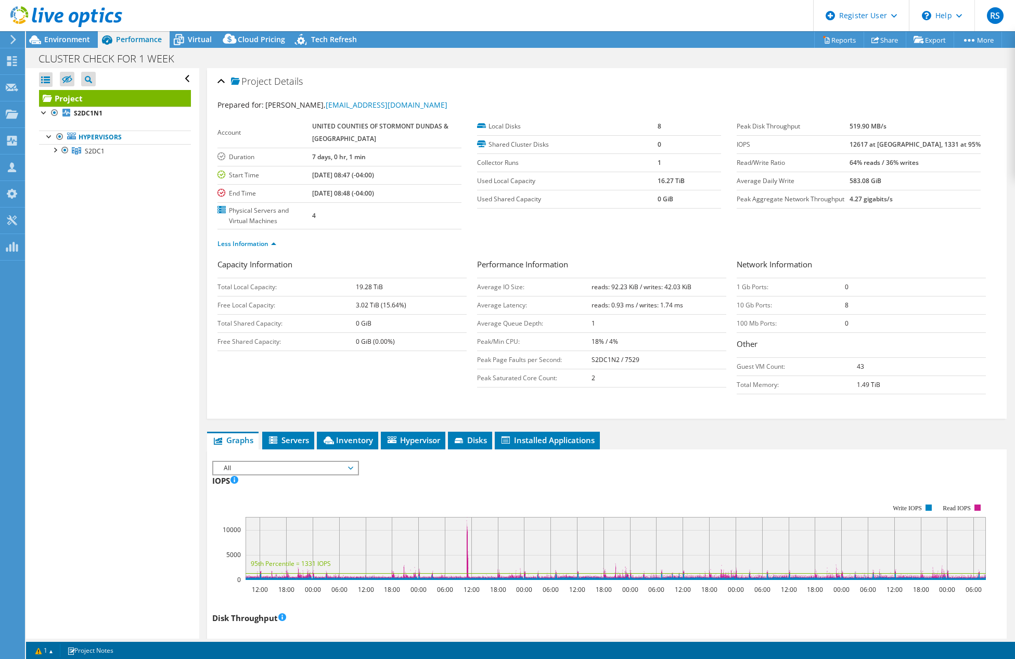
click at [850, 142] on label "IOPS" at bounding box center [793, 144] width 113 height 10
click at [107, 137] on link "Hypervisors" at bounding box center [115, 138] width 152 height 14
click at [49, 135] on div at bounding box center [49, 136] width 10 height 10
click at [56, 150] on div at bounding box center [54, 149] width 10 height 10
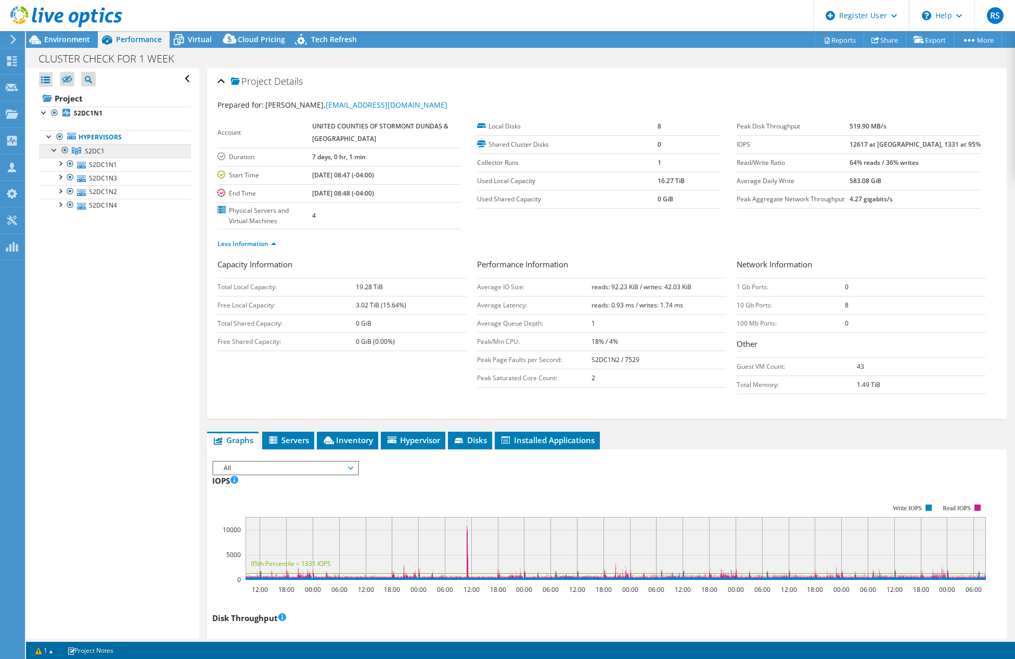
click at [94, 151] on span "S2DC1" at bounding box center [95, 151] width 20 height 9
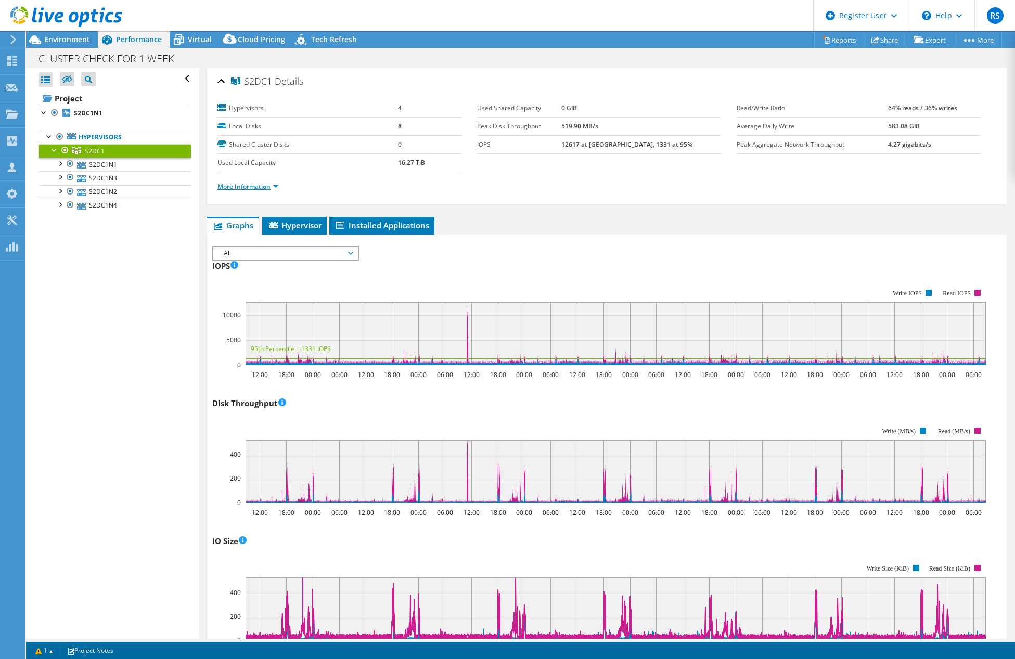
click at [243, 188] on link "More Information" at bounding box center [248, 186] width 61 height 9
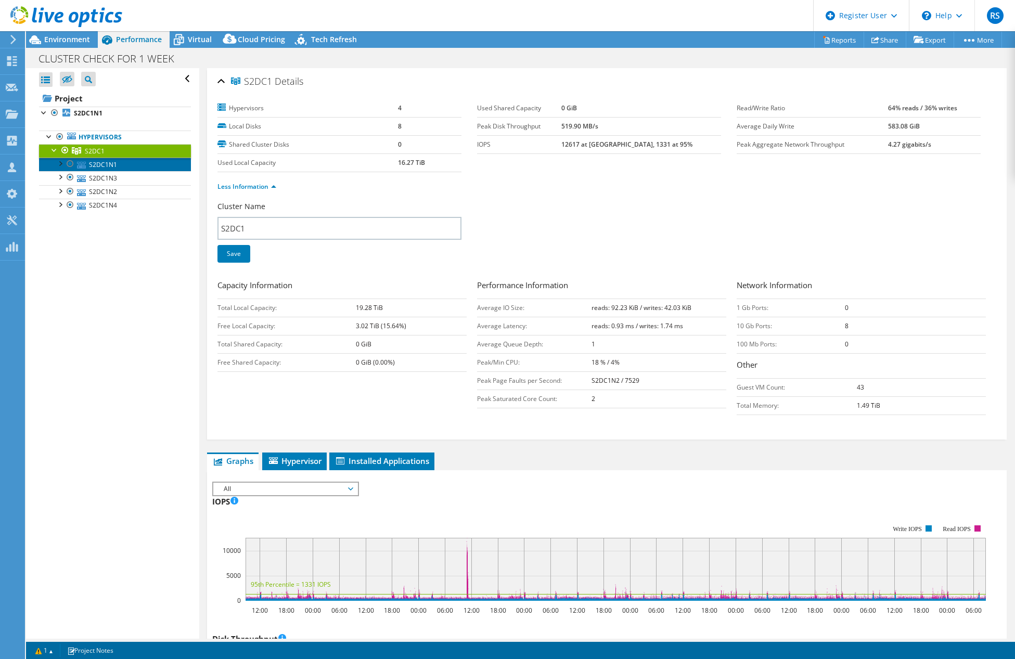
click at [102, 162] on link "S2DC1N1" at bounding box center [115, 165] width 152 height 14
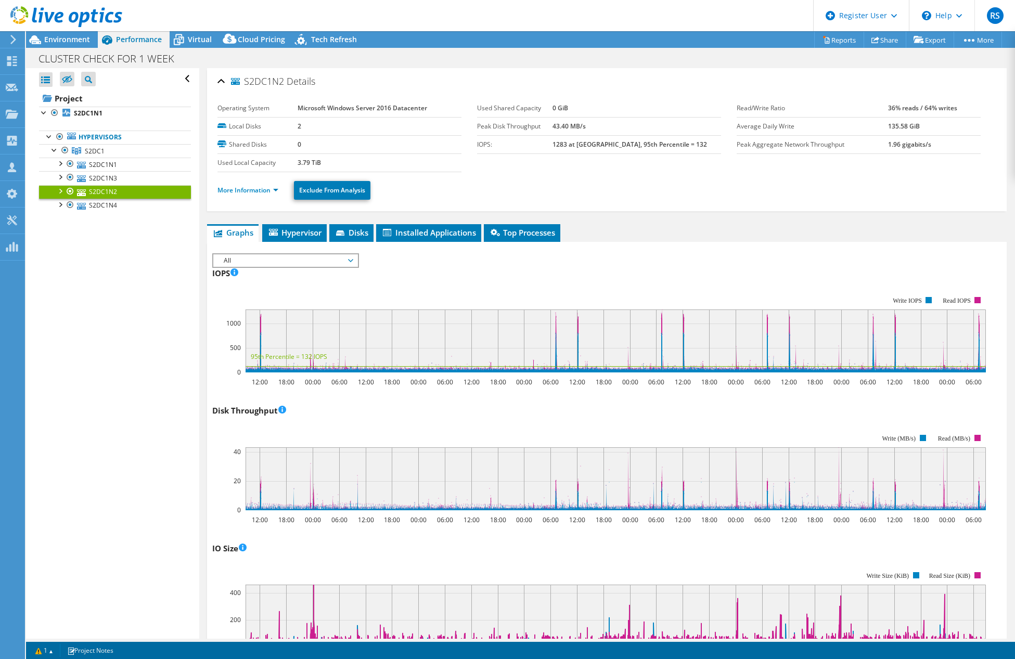
select select "USD"
drag, startPoint x: 102, startPoint y: 206, endPoint x: 228, endPoint y: 235, distance: 129.7
click at [102, 206] on link "S2DC1N4" at bounding box center [115, 206] width 152 height 14
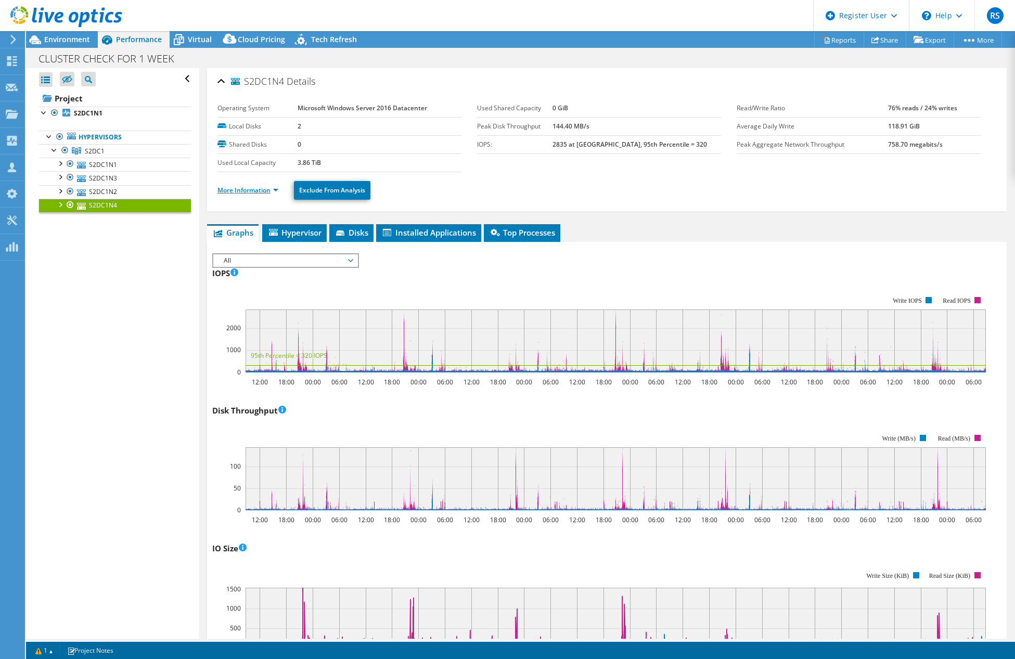
click at [232, 189] on link "More Information" at bounding box center [248, 190] width 61 height 9
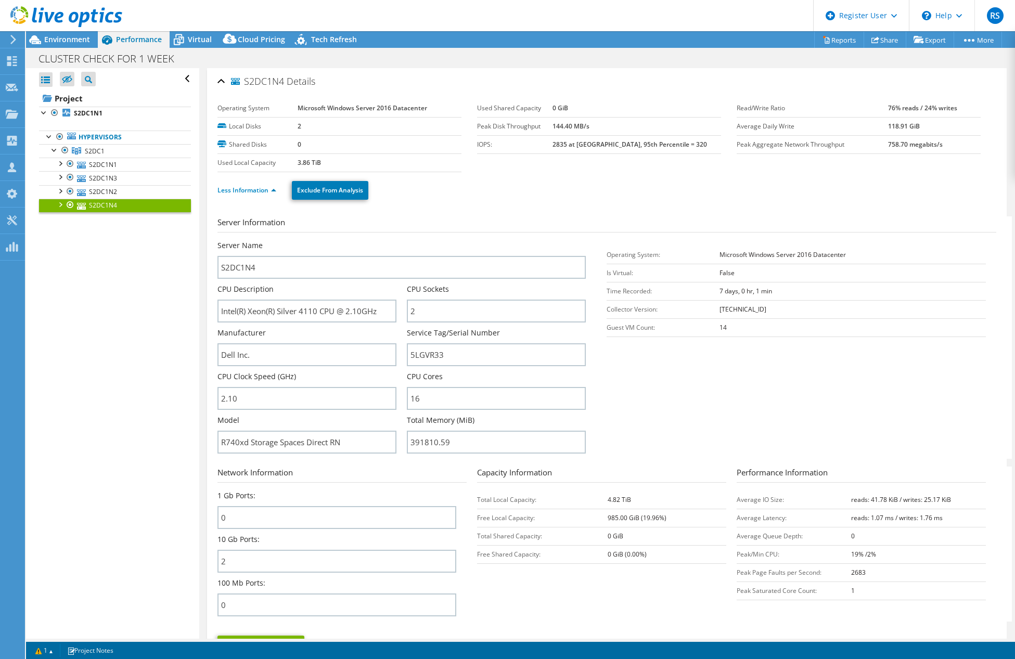
scroll to position [52, 0]
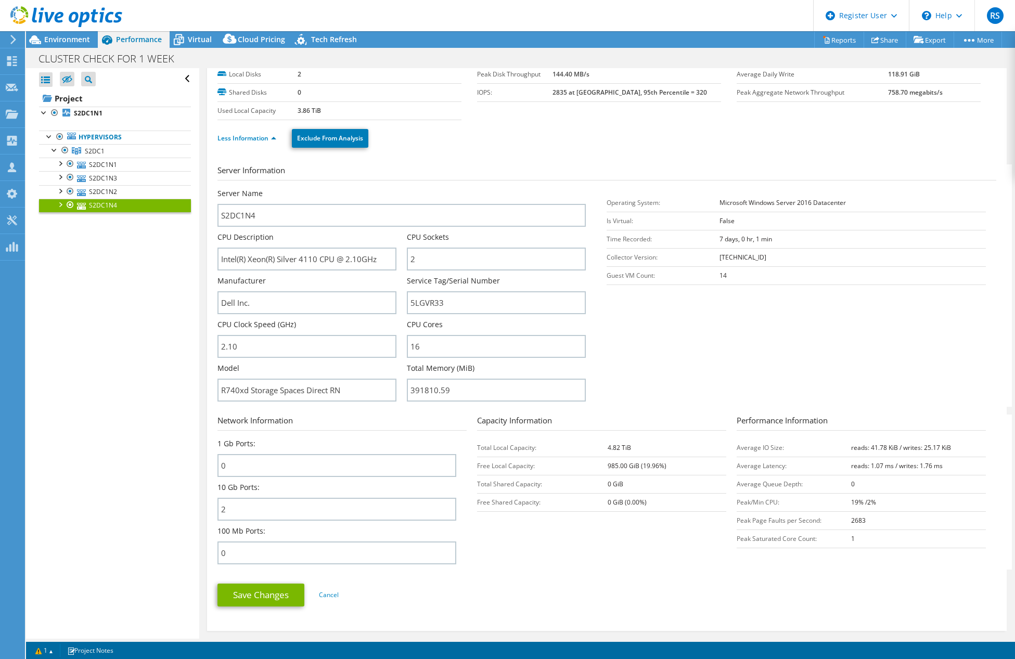
click at [60, 32] on div at bounding box center [61, 17] width 122 height 35
click at [65, 40] on span "Environment" at bounding box center [67, 39] width 46 height 10
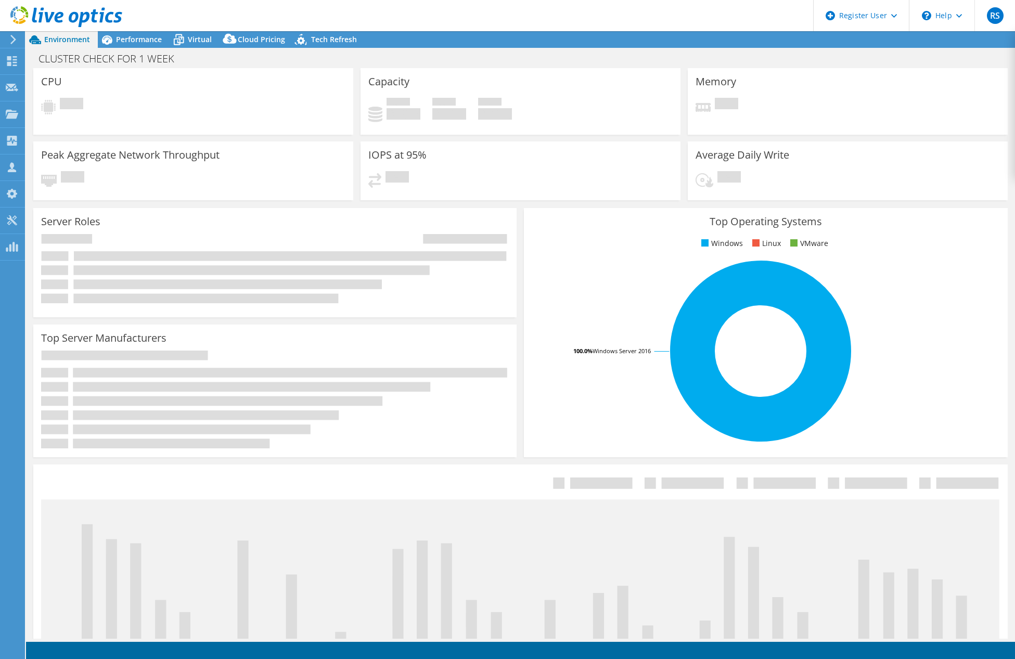
select select "USD"
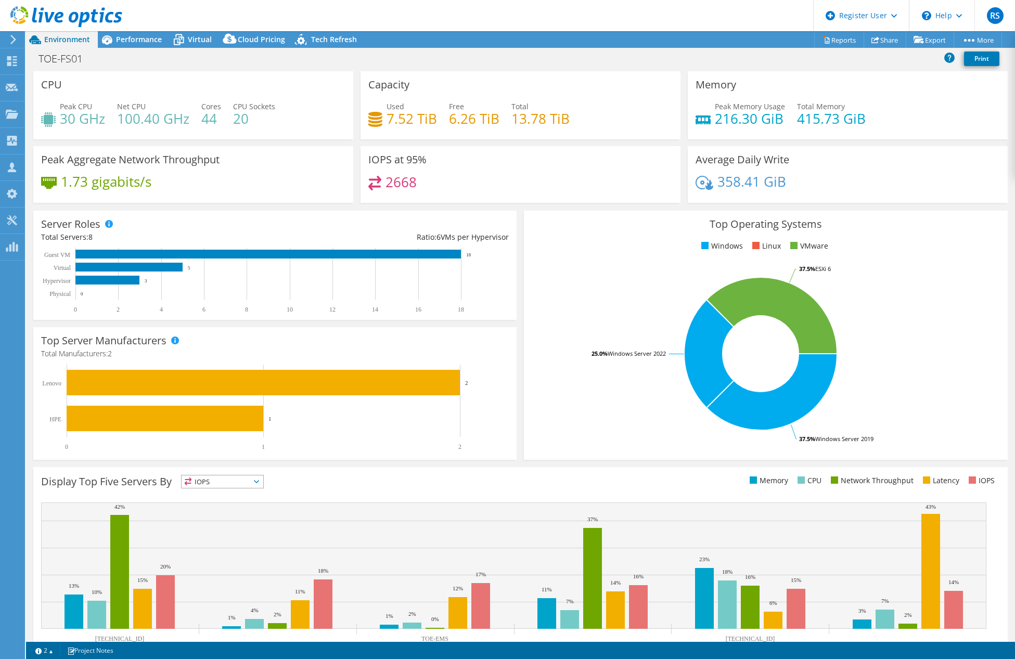
select select "[GEOGRAPHIC_DATA]"
select select "CAD"
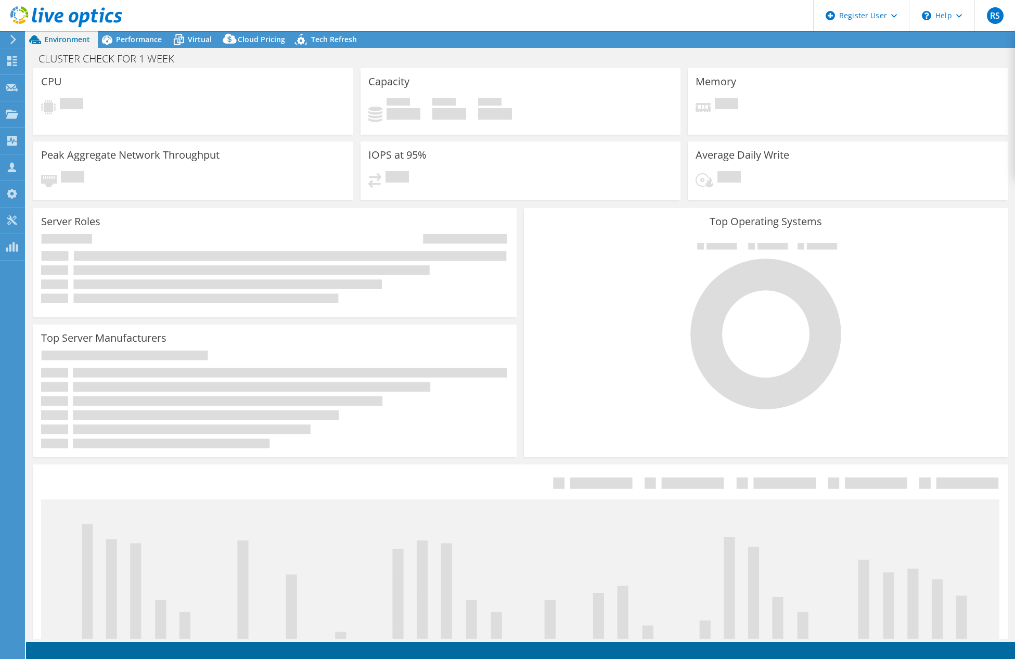
select select "USD"
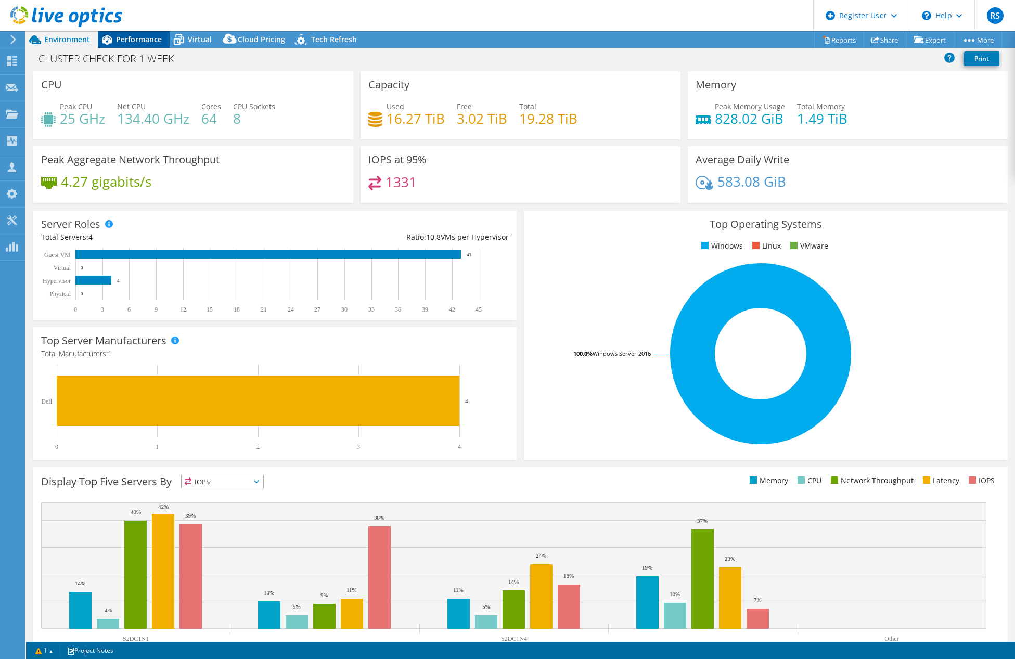
click at [131, 36] on span "Performance" at bounding box center [139, 39] width 46 height 10
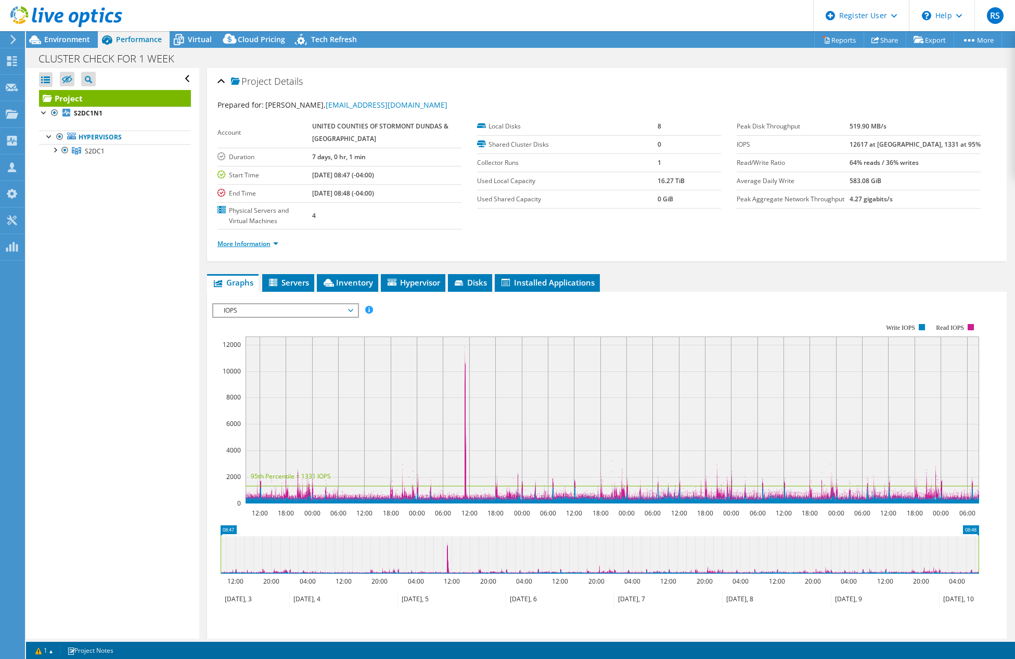
click at [260, 244] on link "More Information" at bounding box center [248, 243] width 61 height 9
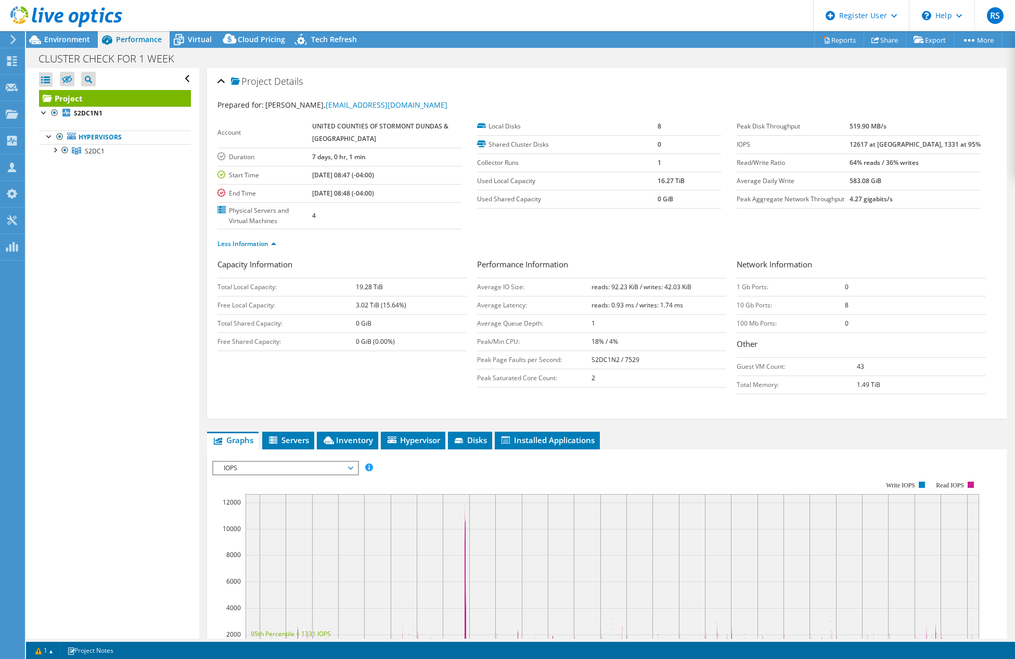
drag, startPoint x: 54, startPoint y: 43, endPoint x: 319, endPoint y: 151, distance: 286.0
click at [54, 43] on span "Environment" at bounding box center [67, 39] width 46 height 10
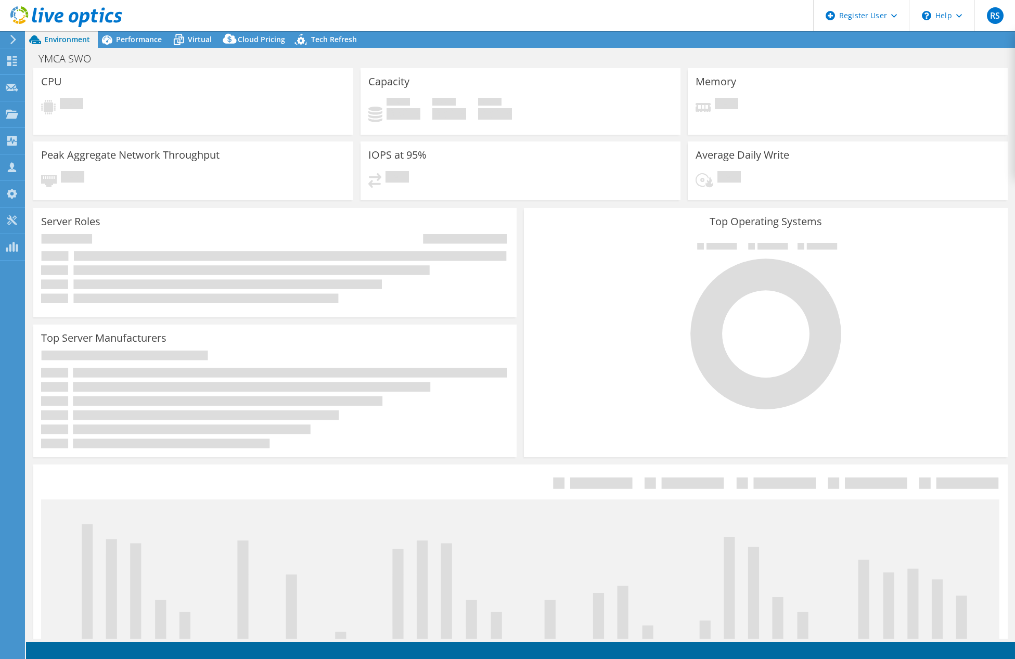
select select "USD"
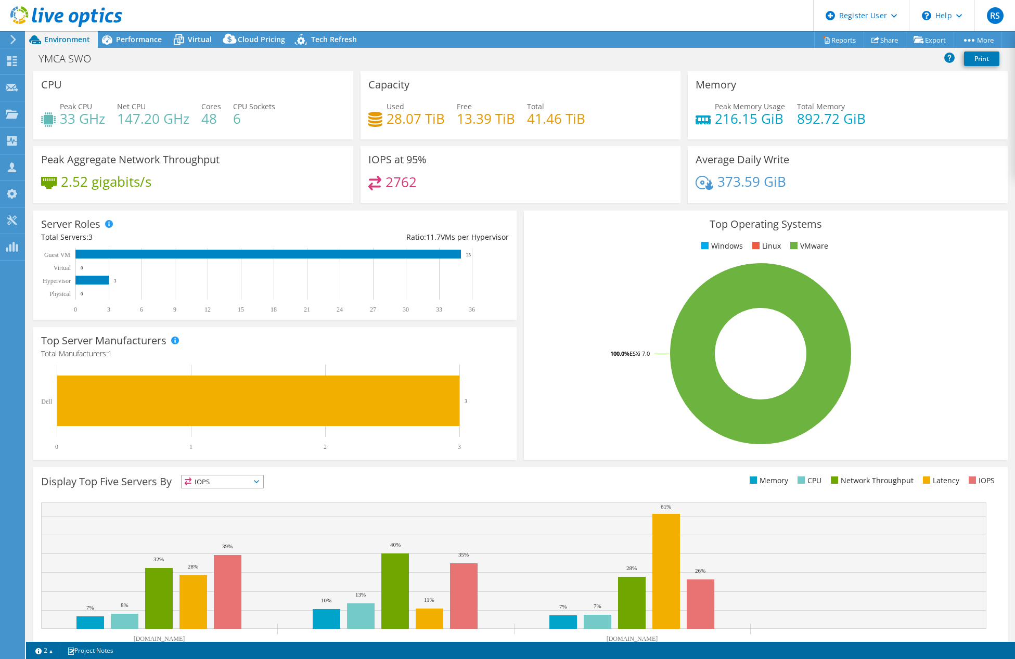
click at [235, 120] on h4 "6" at bounding box center [254, 118] width 42 height 11
click at [247, 120] on h4 "6" at bounding box center [254, 118] width 42 height 11
click at [630, 170] on div "IOPS at 95% 2762" at bounding box center [521, 174] width 320 height 57
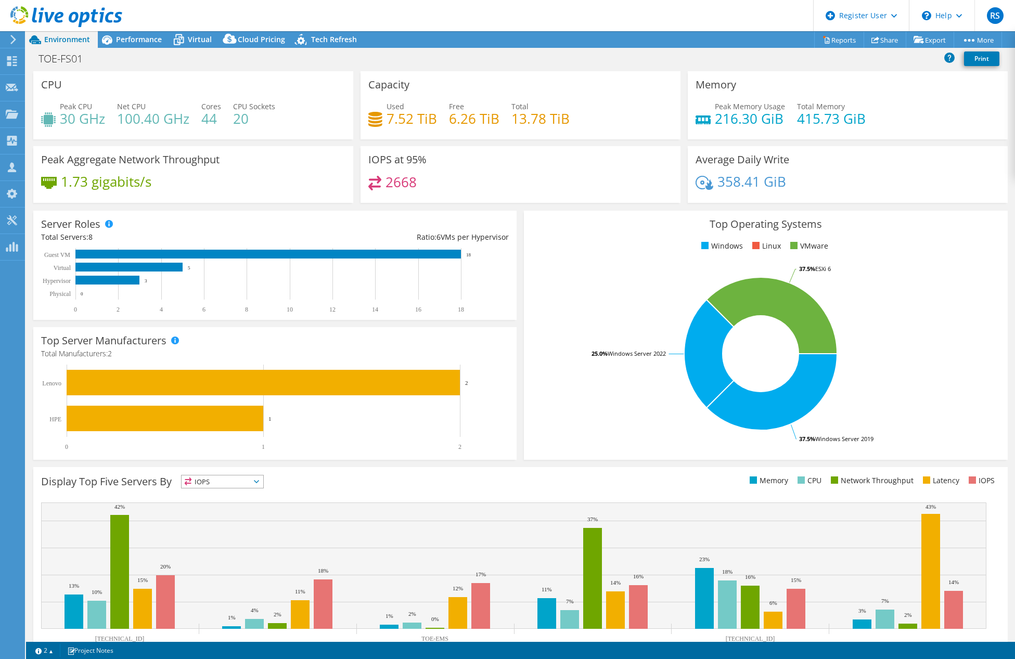
select select "[GEOGRAPHIC_DATA]"
select select "CAD"
